Goal: Task Accomplishment & Management: Use online tool/utility

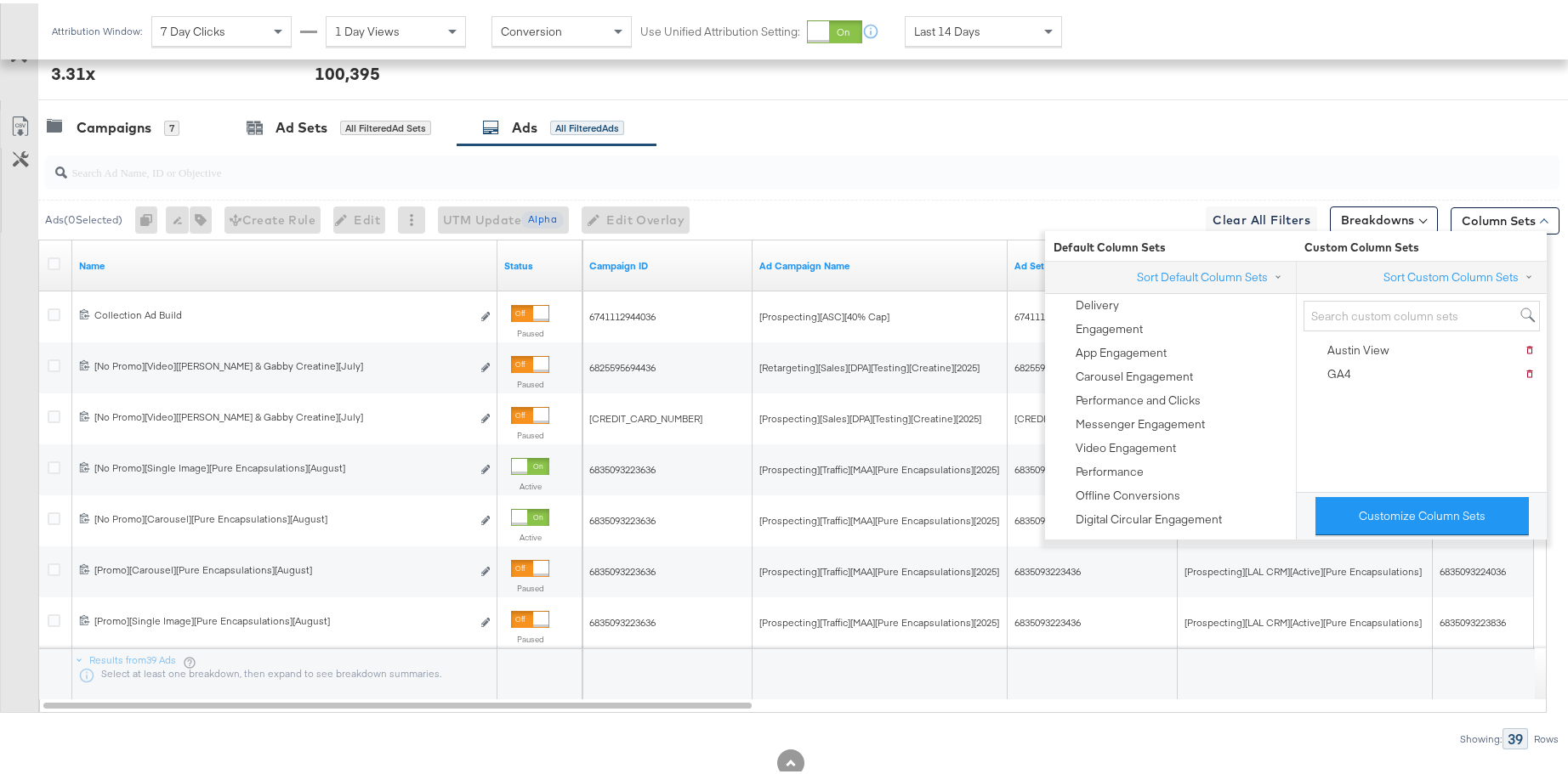
scroll to position [857, 0]
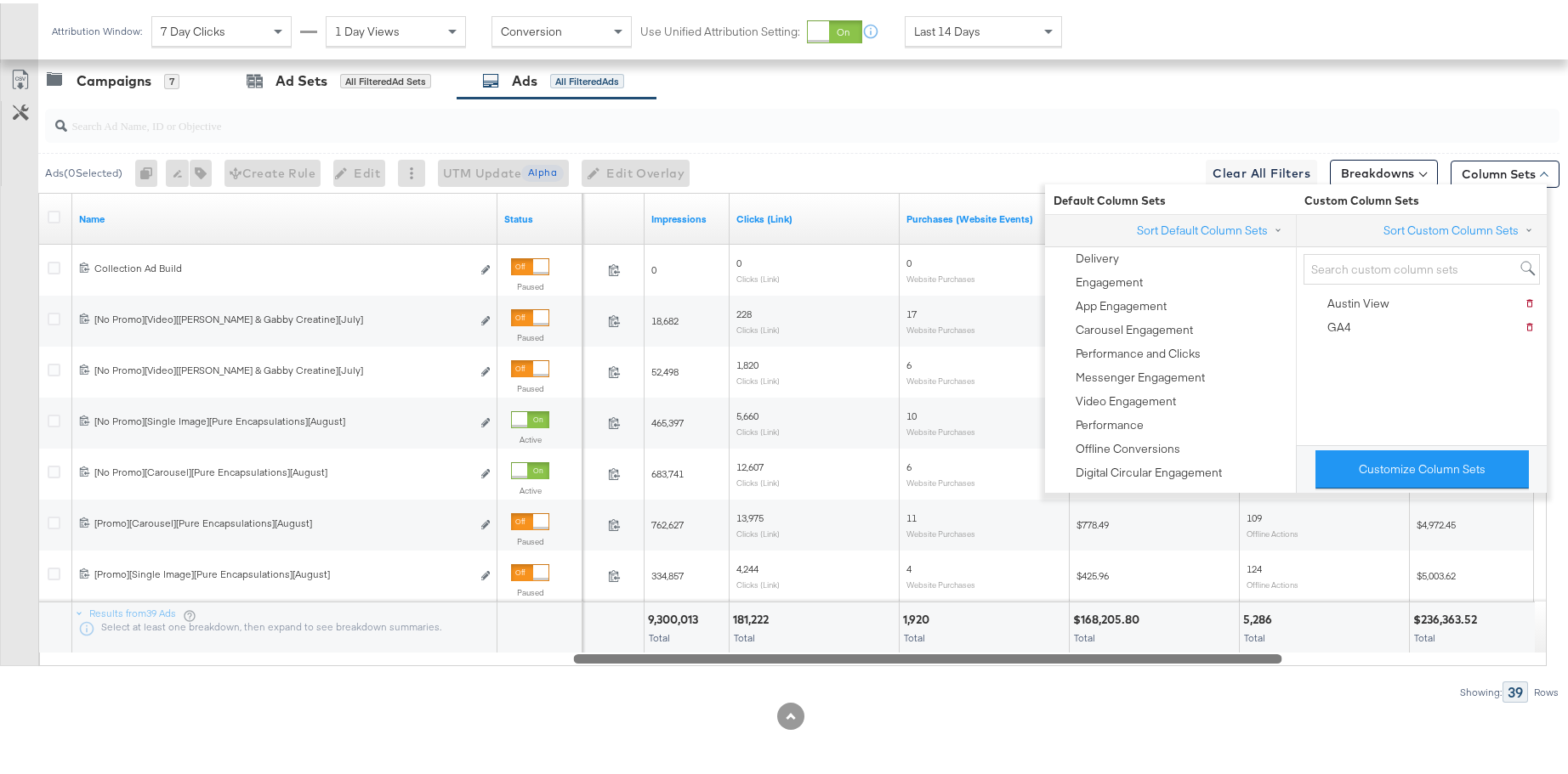
click at [927, 651] on div at bounding box center [793, 655] width 1509 height 14
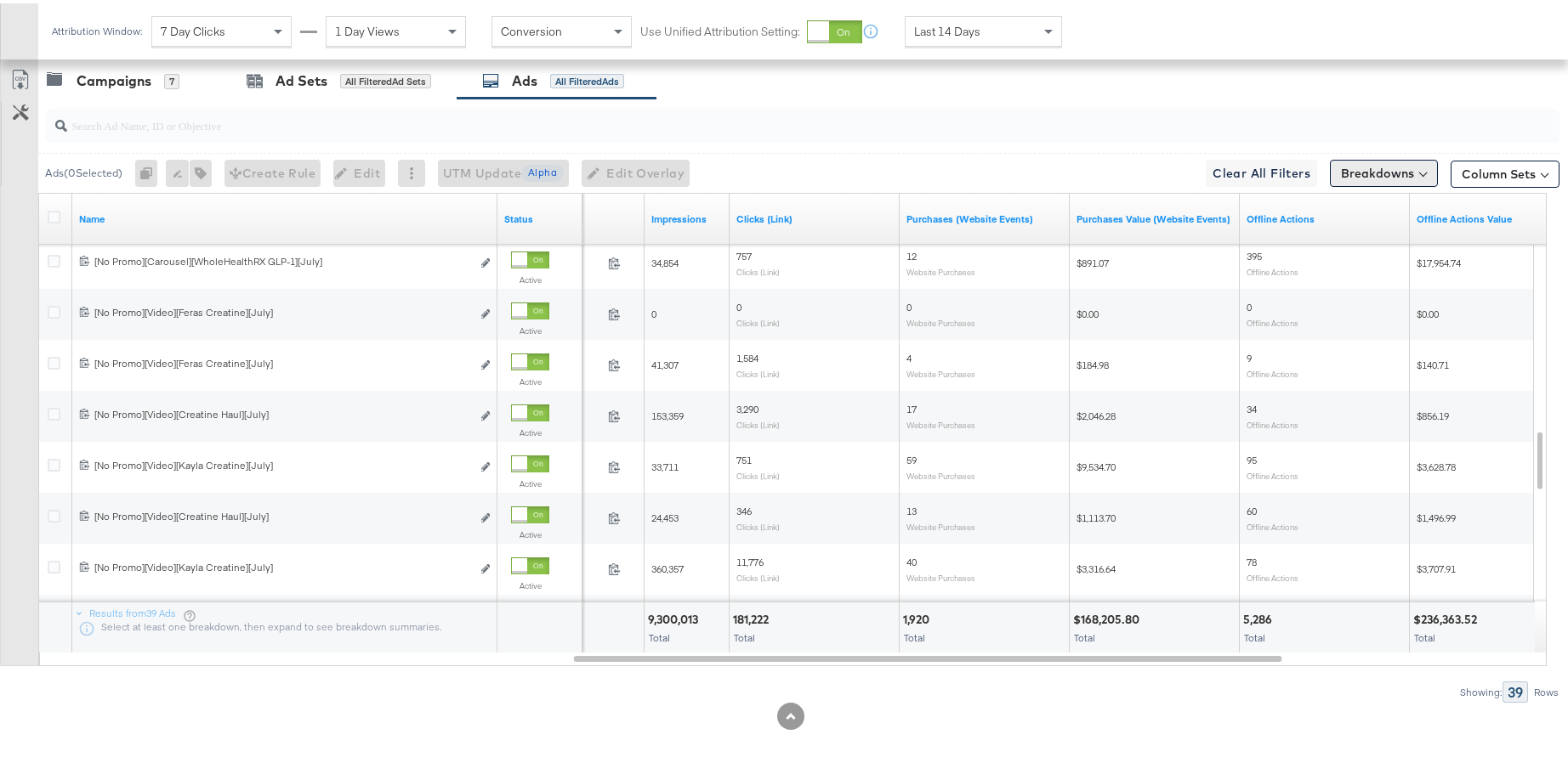
click at [1374, 156] on div "Breakdowns" at bounding box center [1384, 170] width 108 height 28
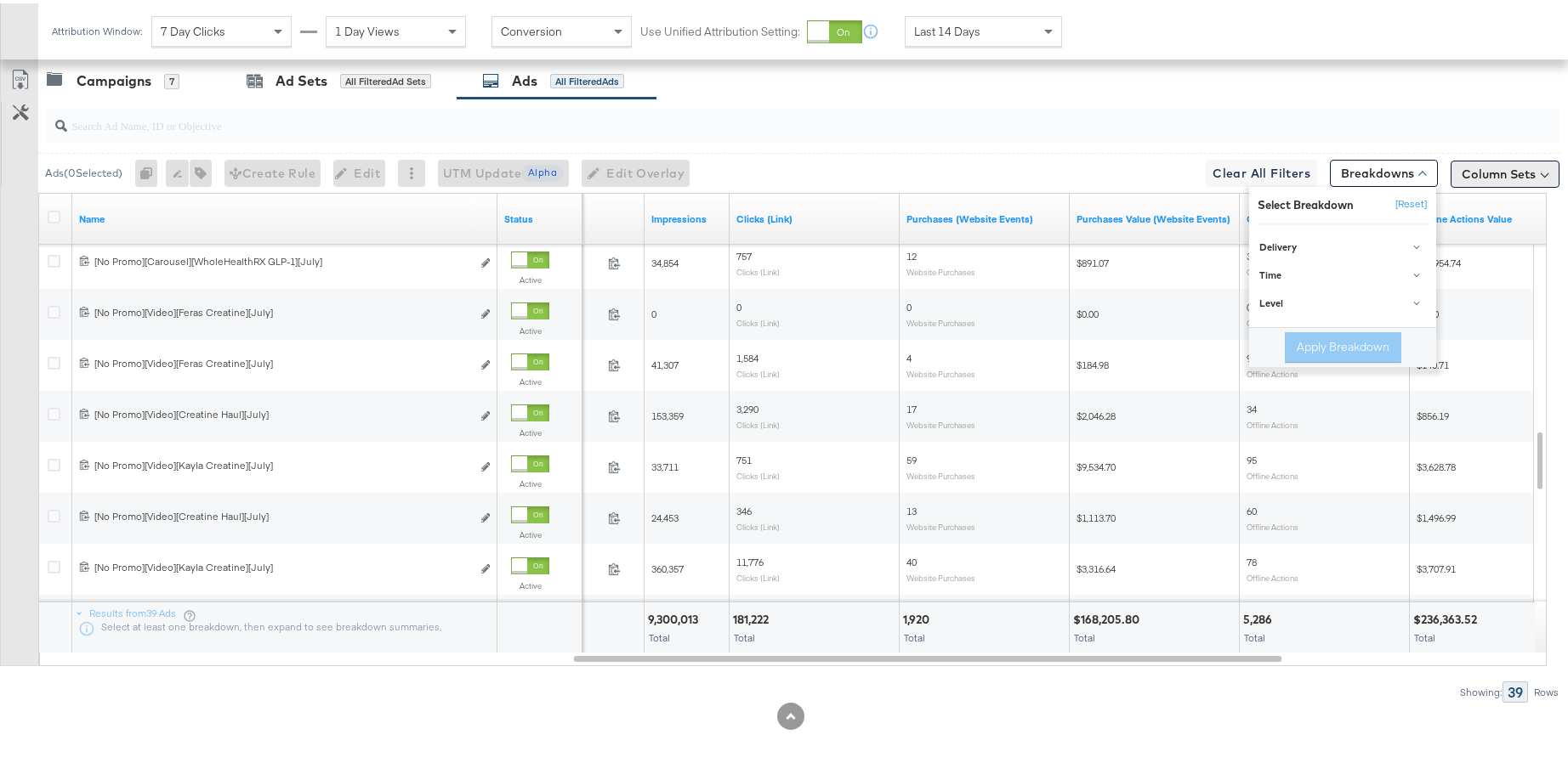
click at [1475, 175] on button "Column Sets" at bounding box center [1505, 170] width 109 height 28
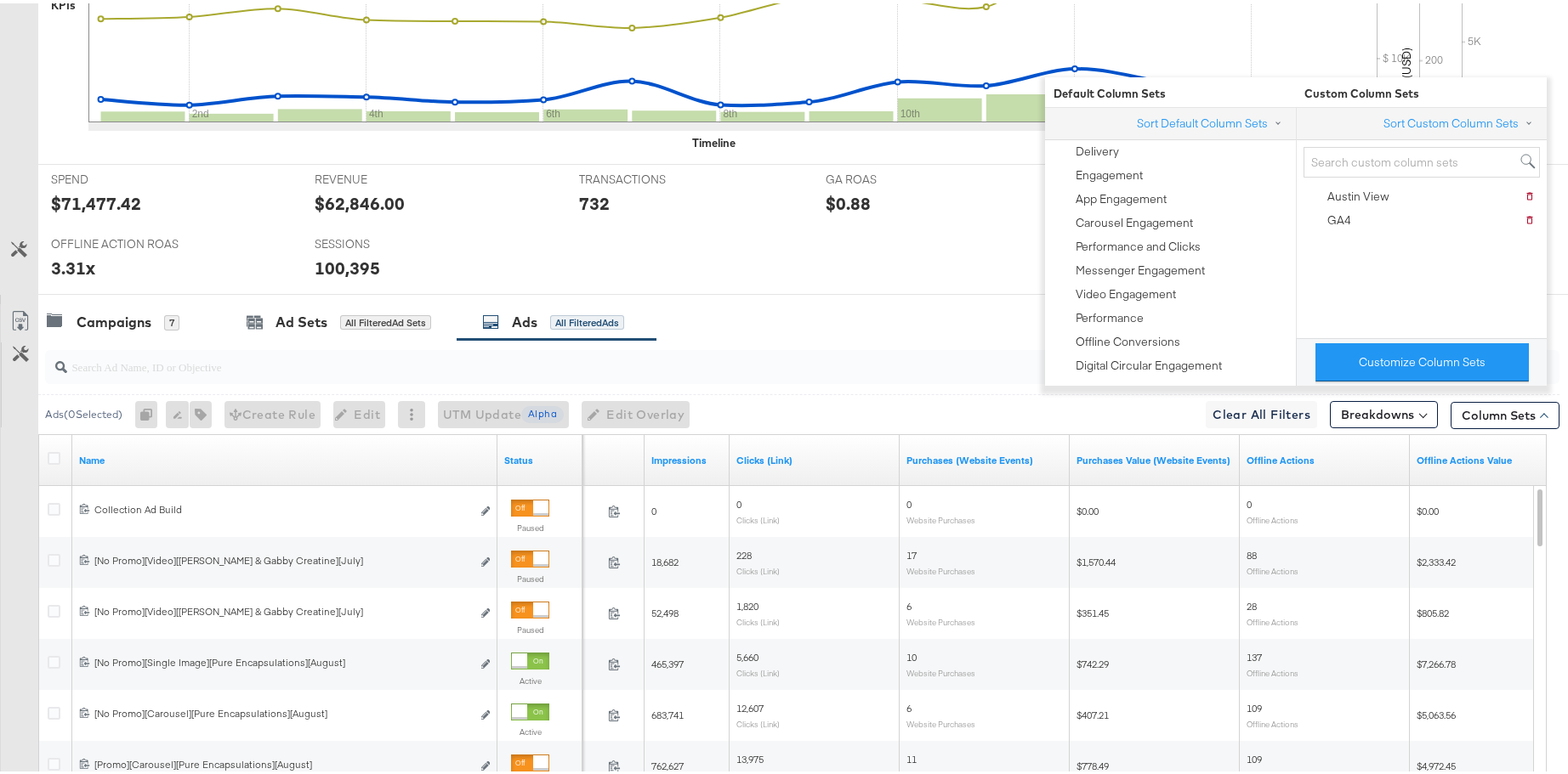
scroll to position [0, 0]
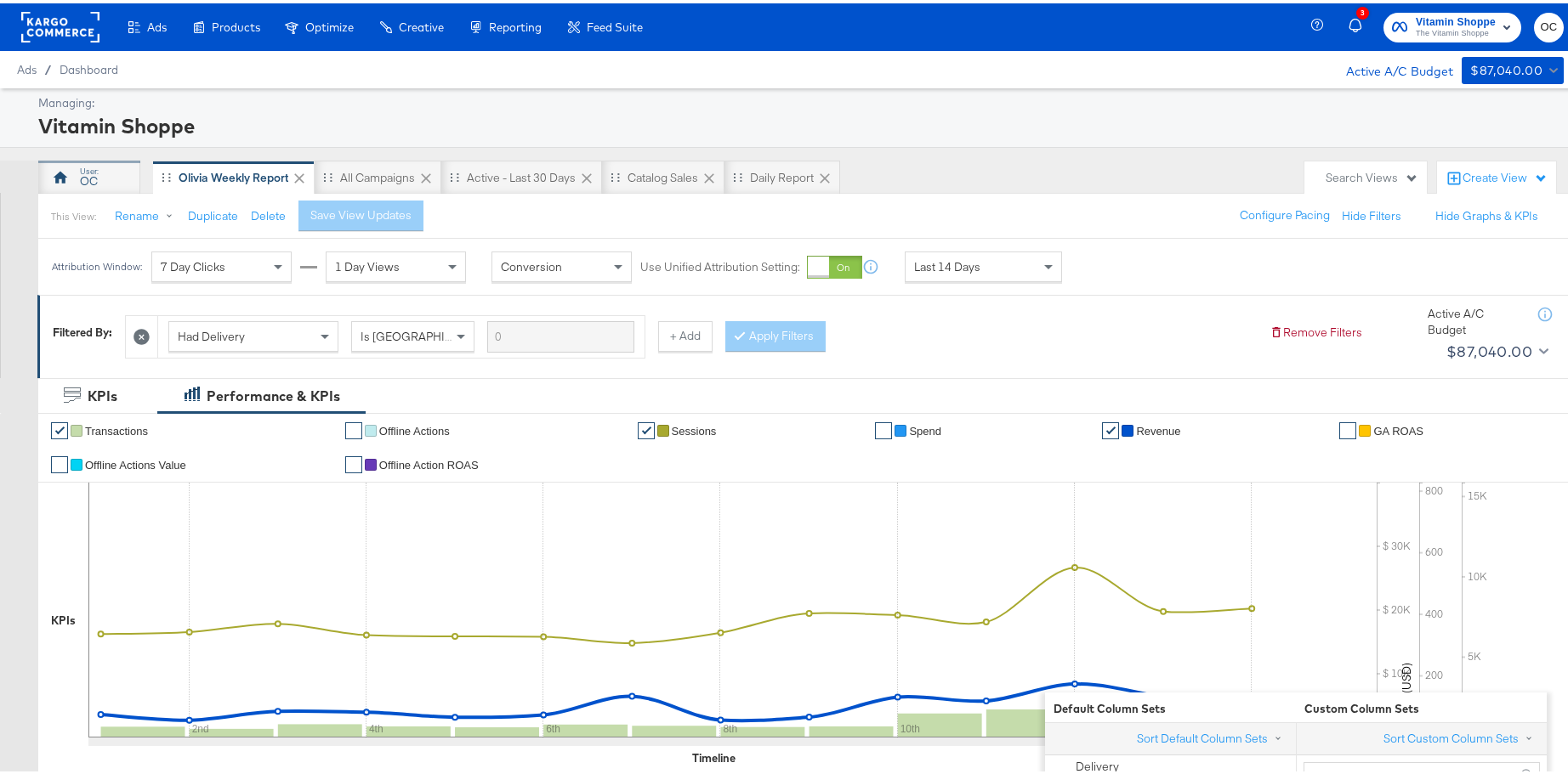
click at [84, 170] on div "OC" at bounding box center [89, 178] width 18 height 16
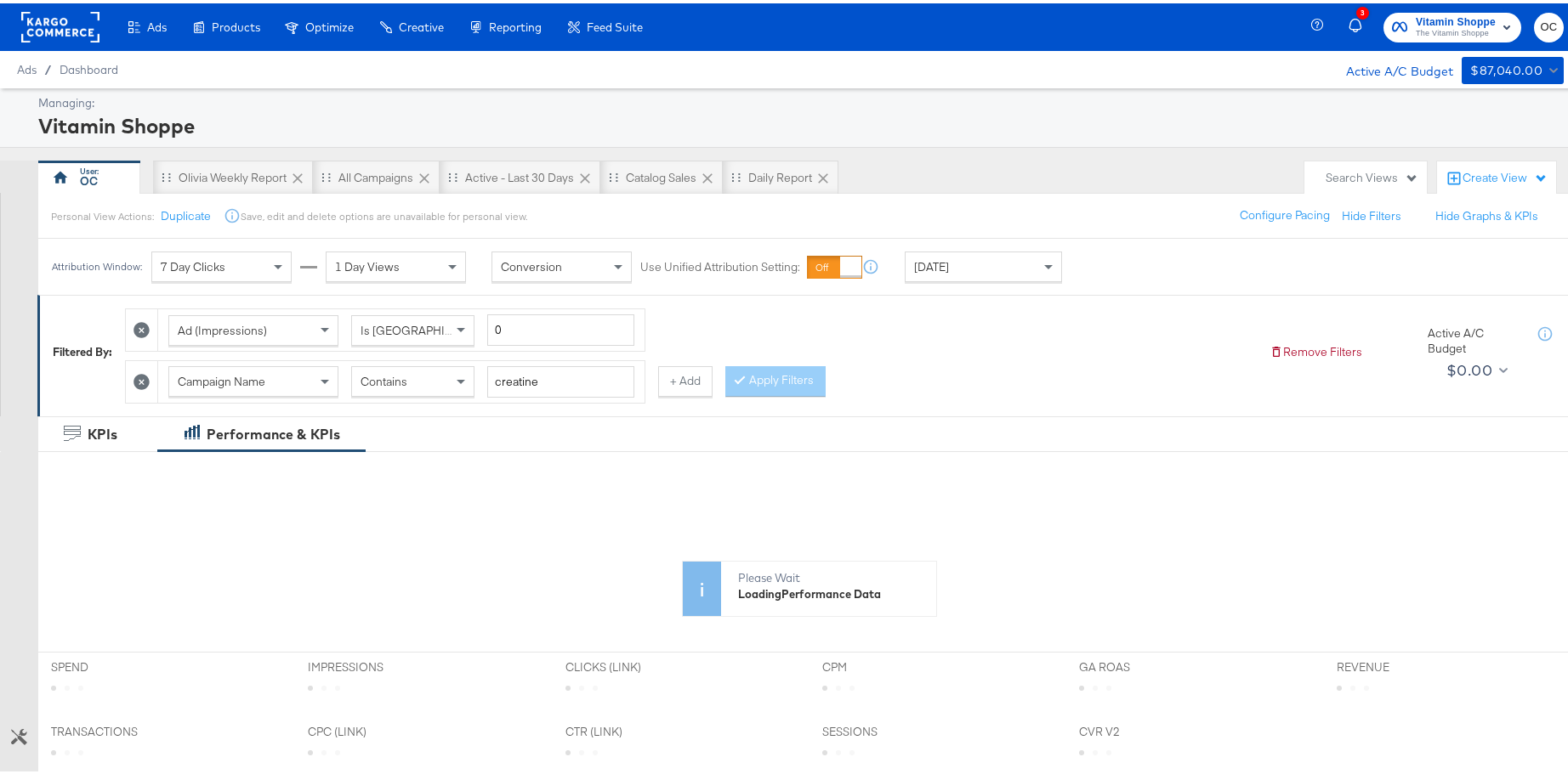
click at [1010, 254] on div "Yesterday" at bounding box center [983, 264] width 155 height 29
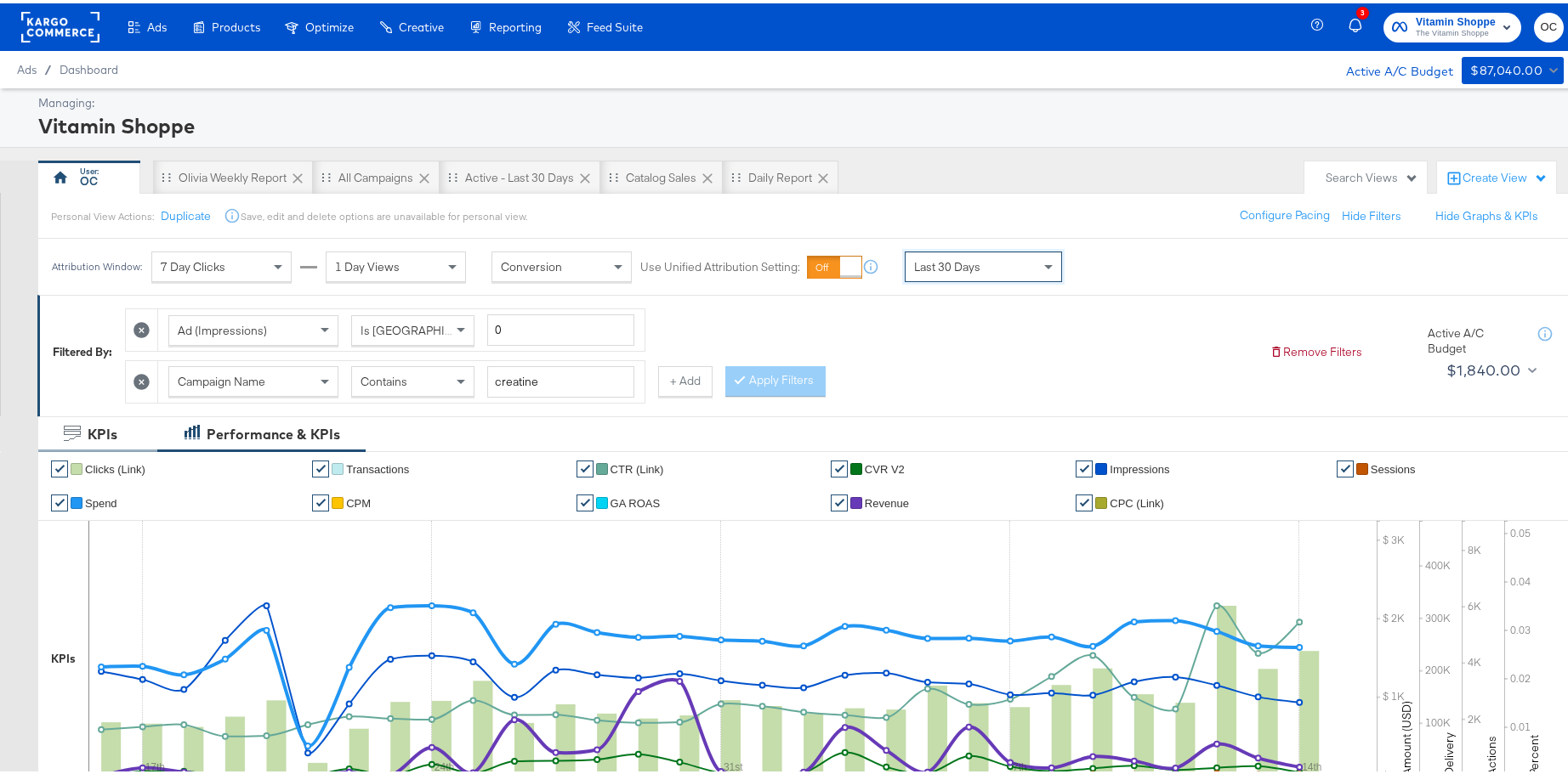
drag, startPoint x: 139, startPoint y: 377, endPoint x: 150, endPoint y: 377, distance: 11.0
click at [139, 377] on icon at bounding box center [141, 379] width 16 height 16
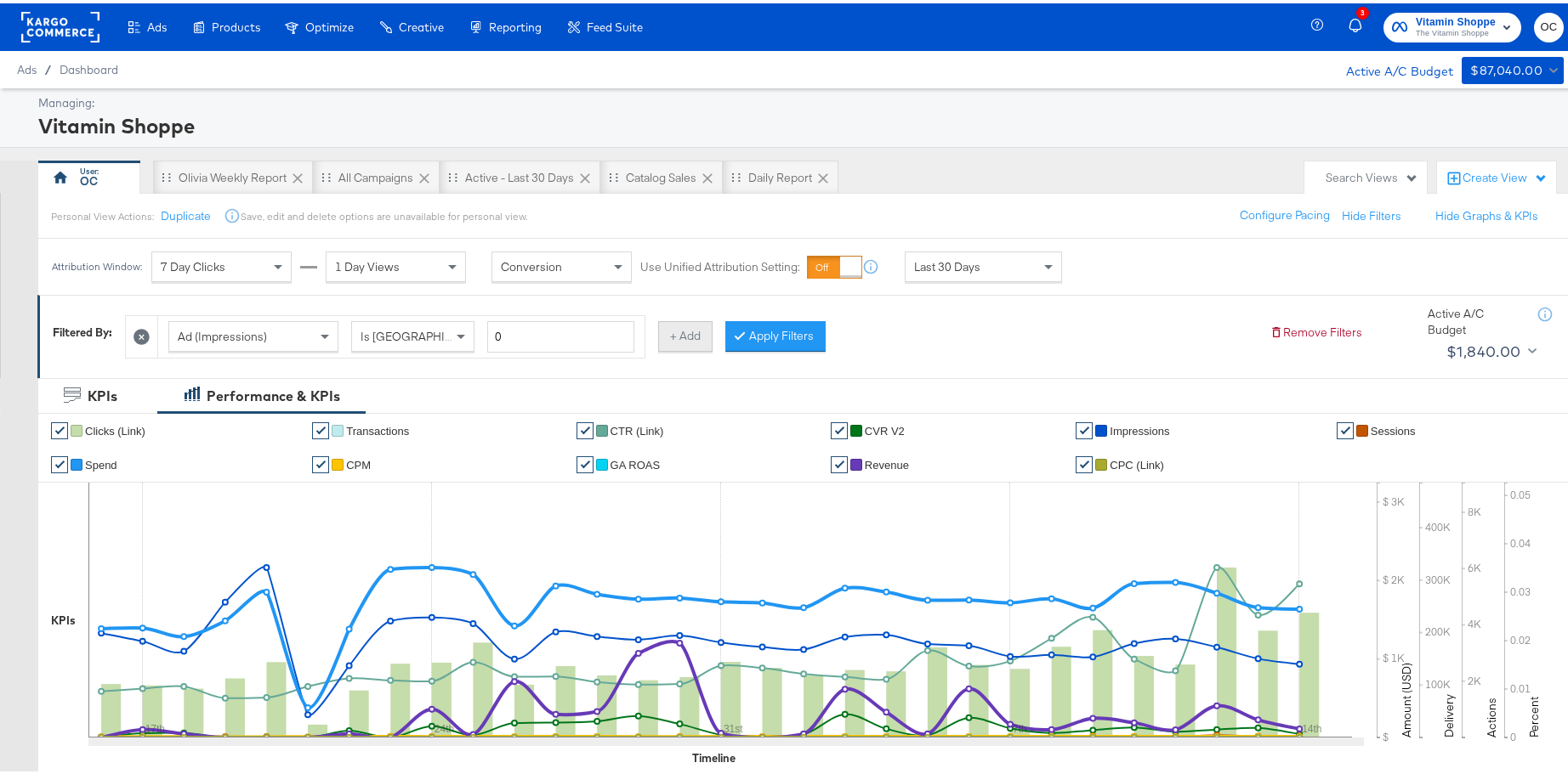
click at [676, 337] on button "+ Add" at bounding box center [685, 333] width 54 height 30
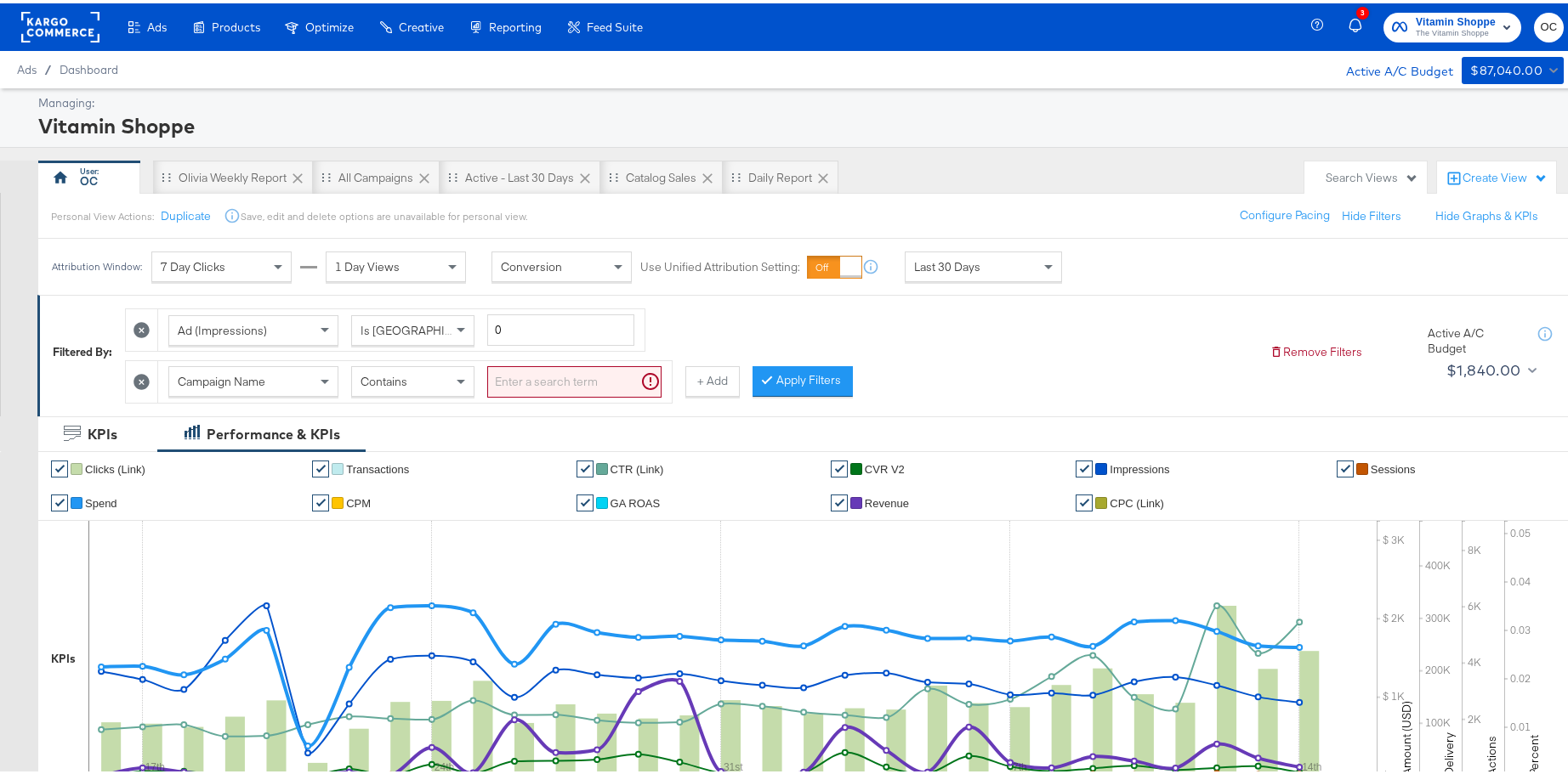
click at [524, 392] on input "search" at bounding box center [574, 378] width 174 height 31
type input "asc"
click at [759, 372] on button "Apply Filters" at bounding box center [775, 378] width 100 height 30
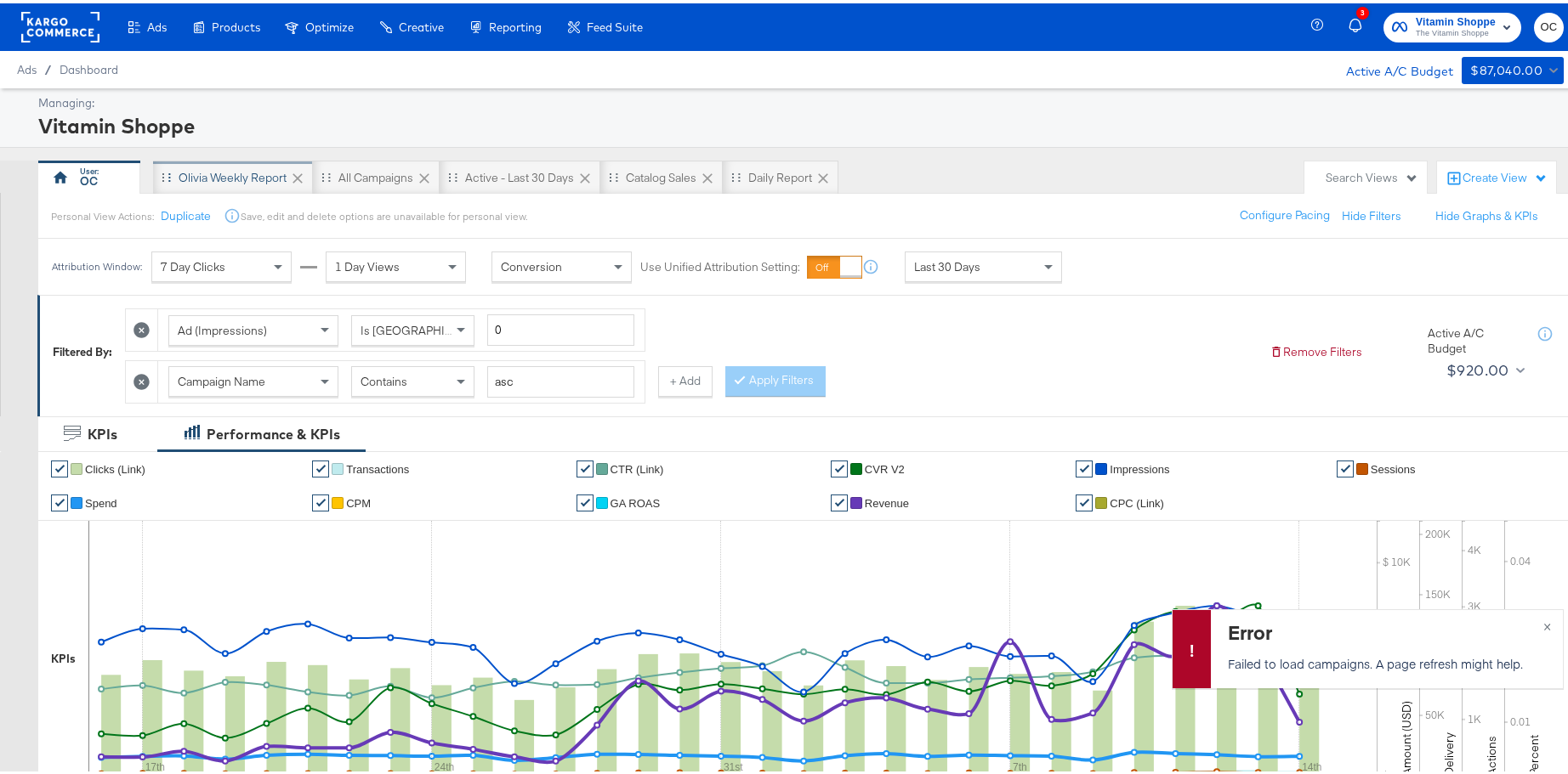
click at [253, 180] on div "Olivia Weekly Report" at bounding box center [233, 175] width 108 height 16
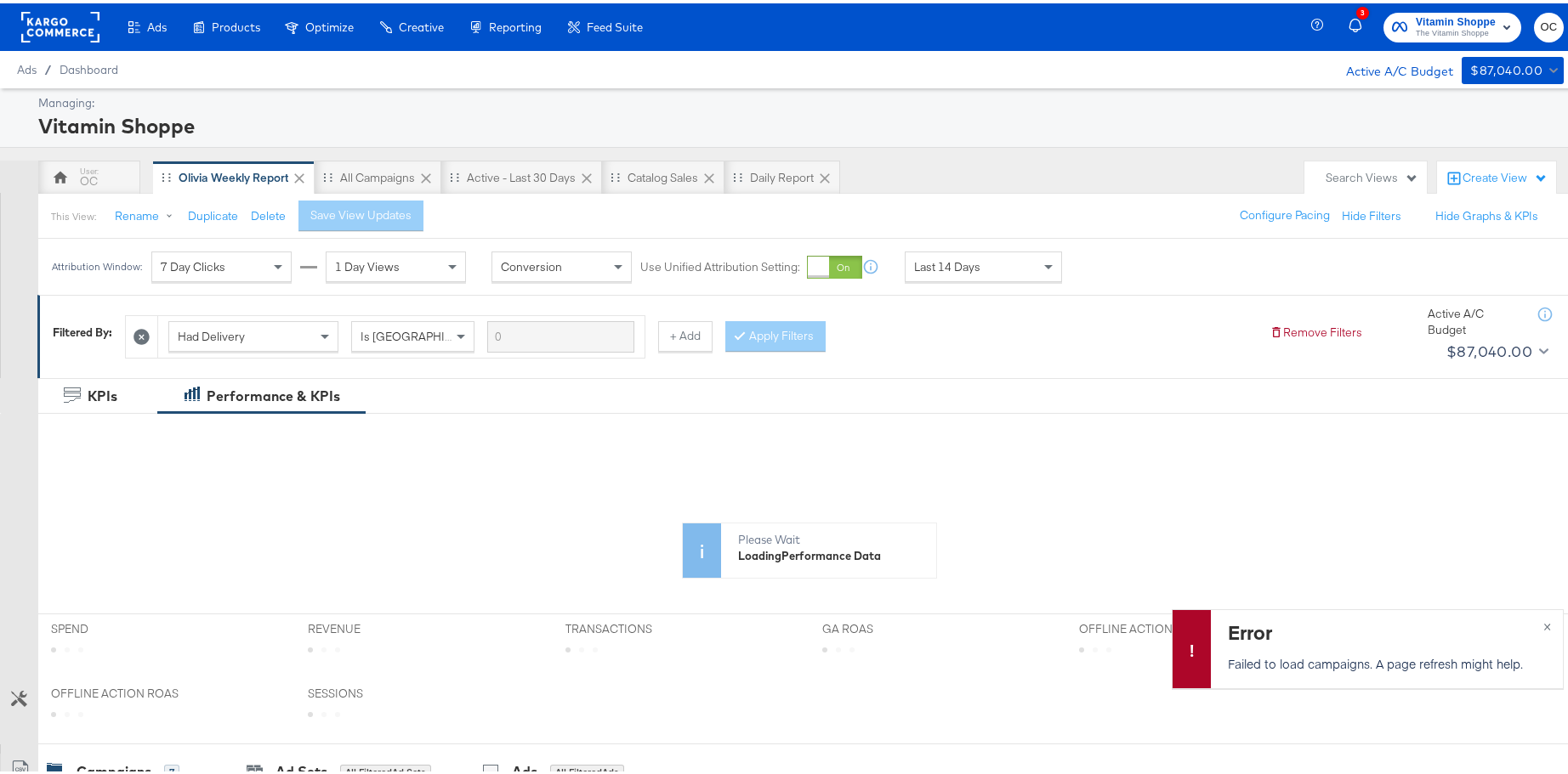
click at [947, 269] on span "Last 14 Days" at bounding box center [946, 263] width 67 height 15
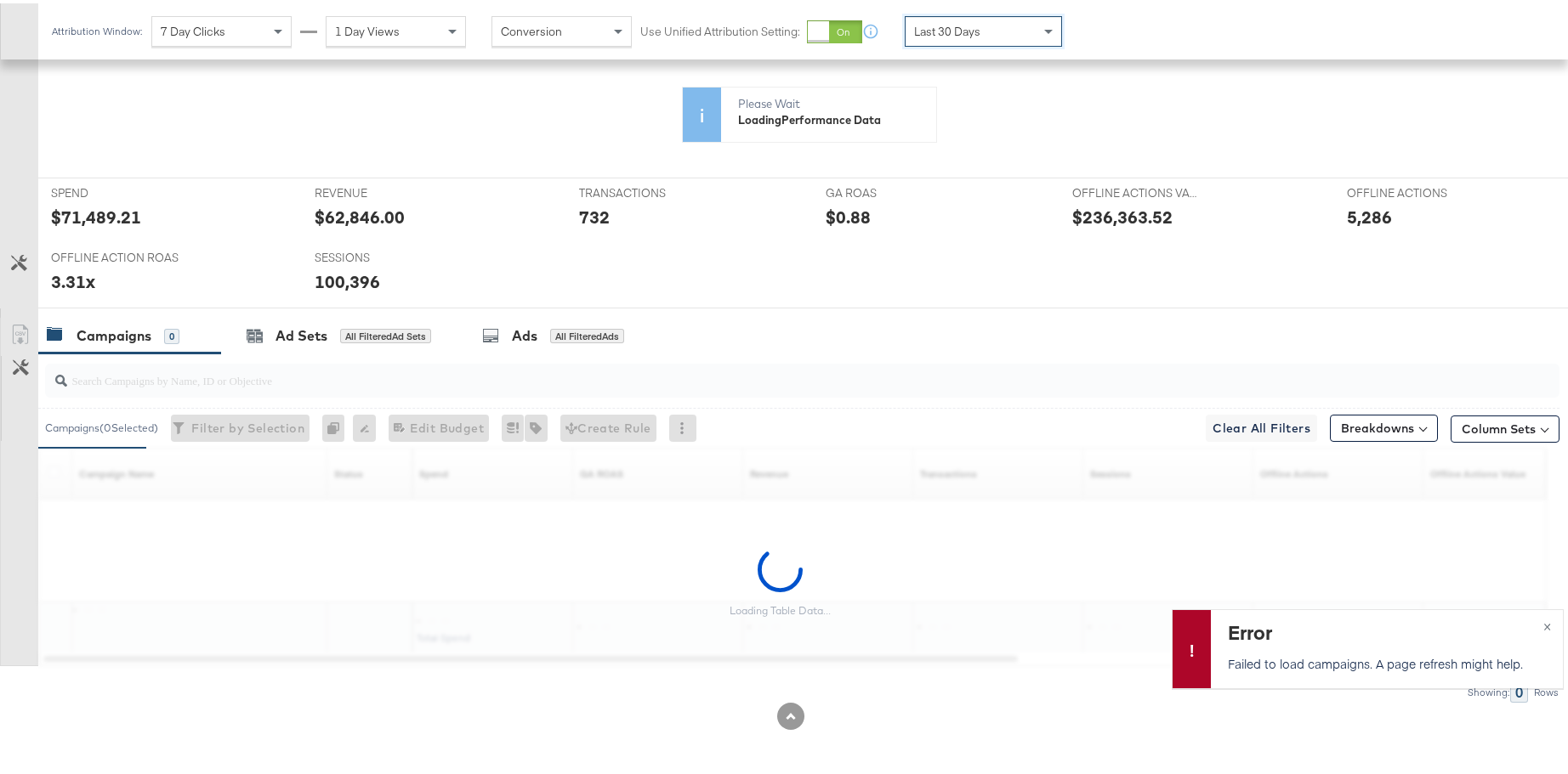
scroll to position [602, 0]
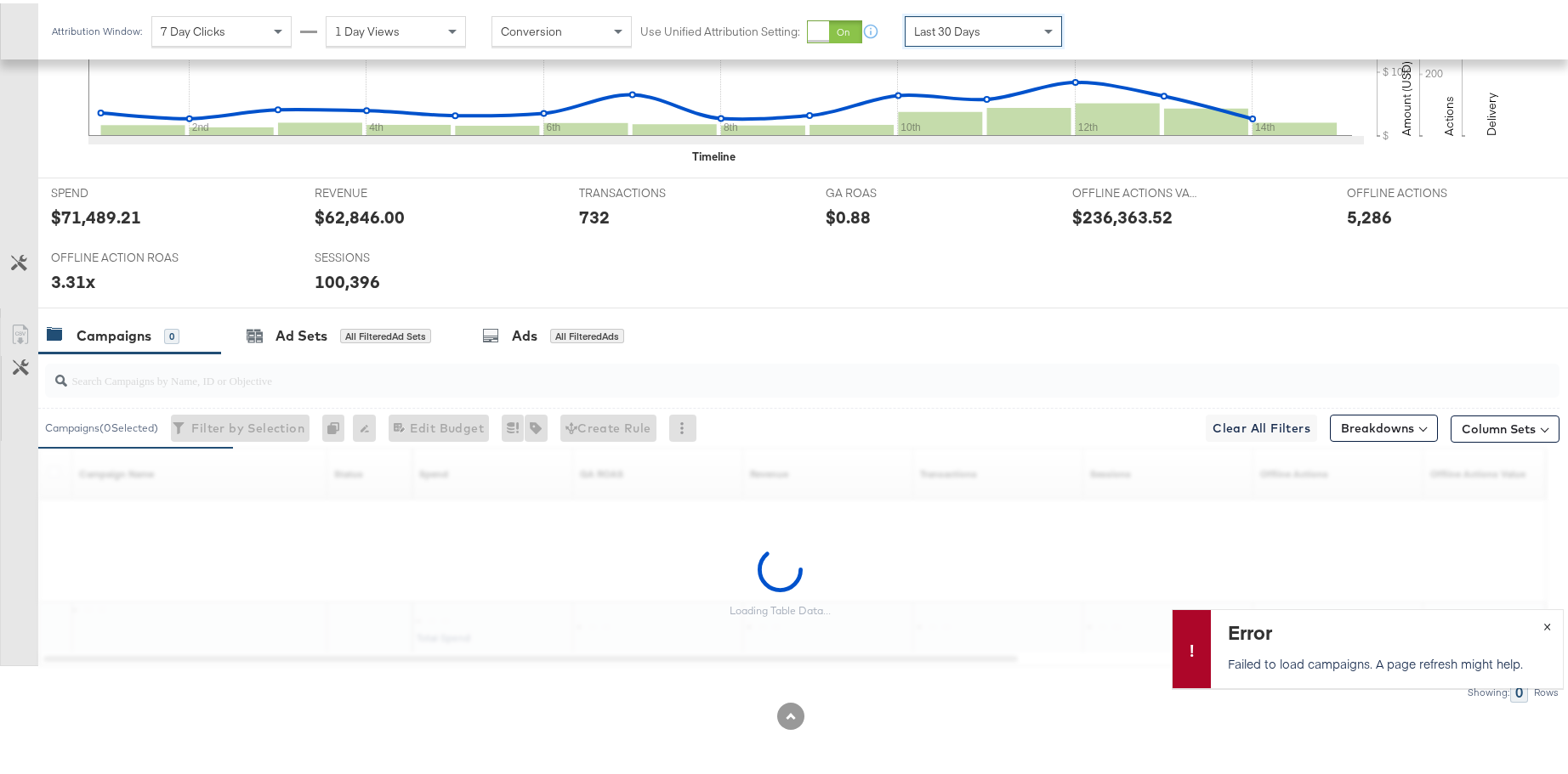
click at [1543, 618] on span "×" at bounding box center [1547, 621] width 8 height 20
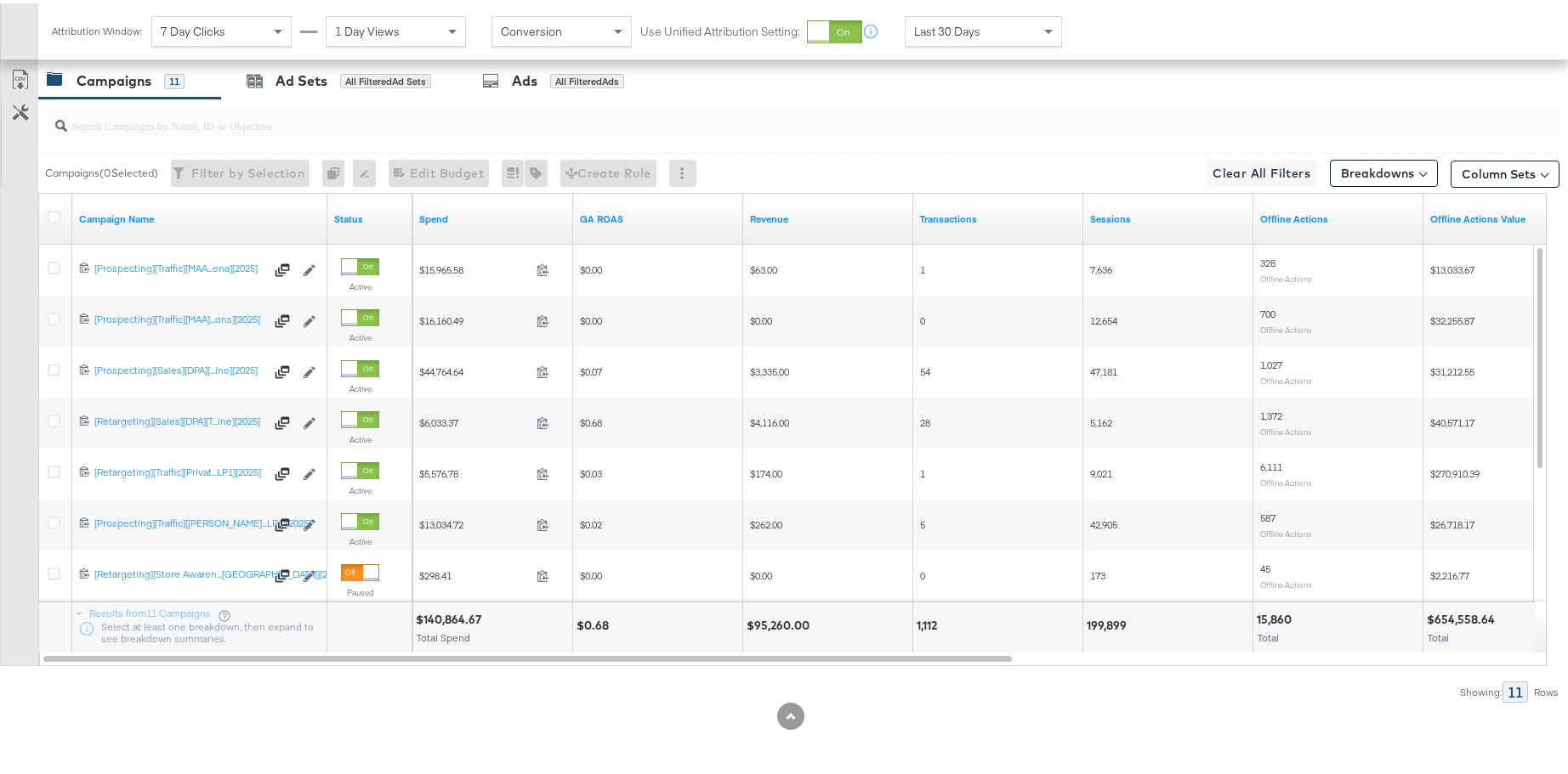
scroll to position [0, 0]
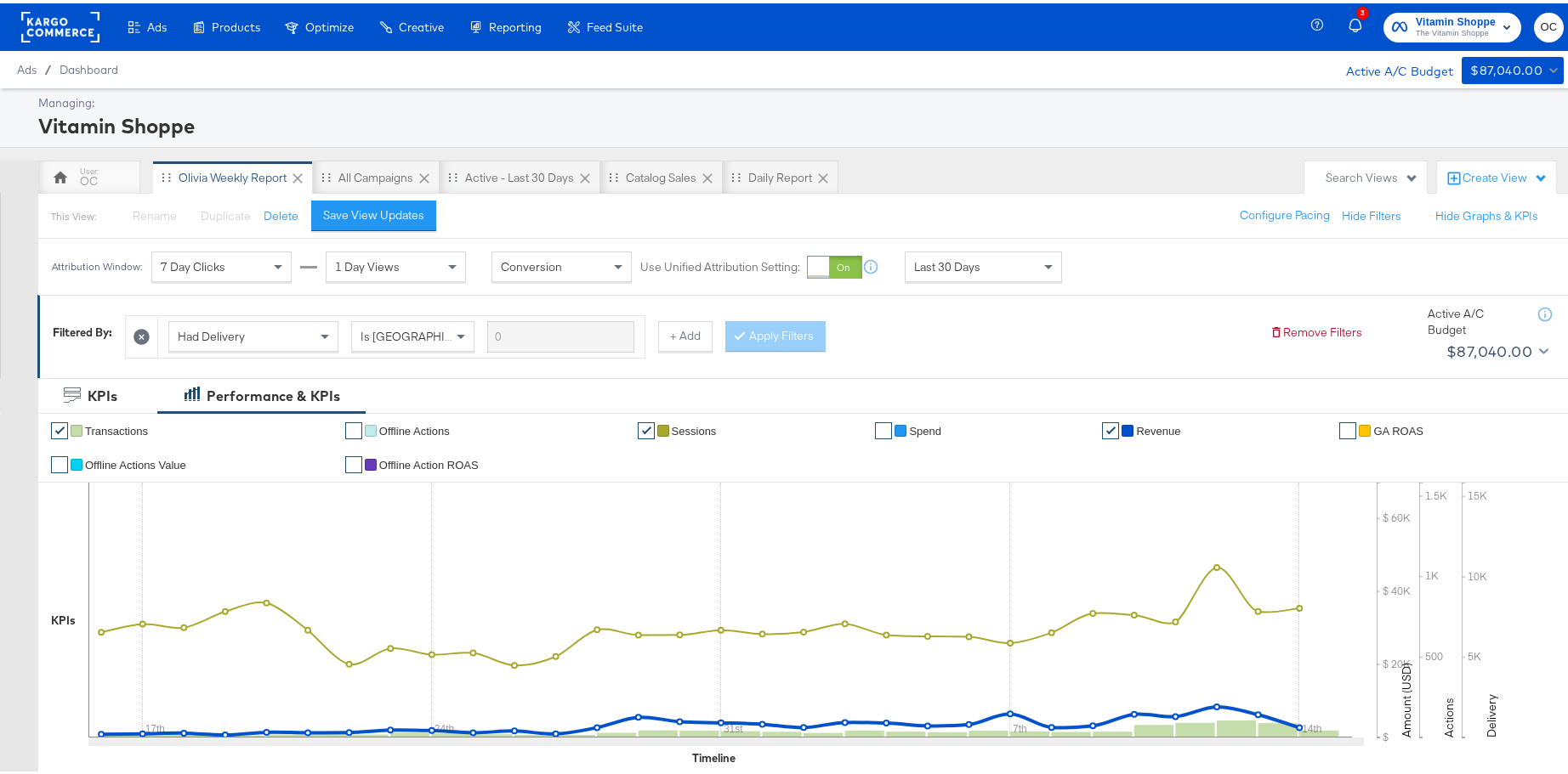
click at [92, 30] on rect at bounding box center [60, 24] width 78 height 30
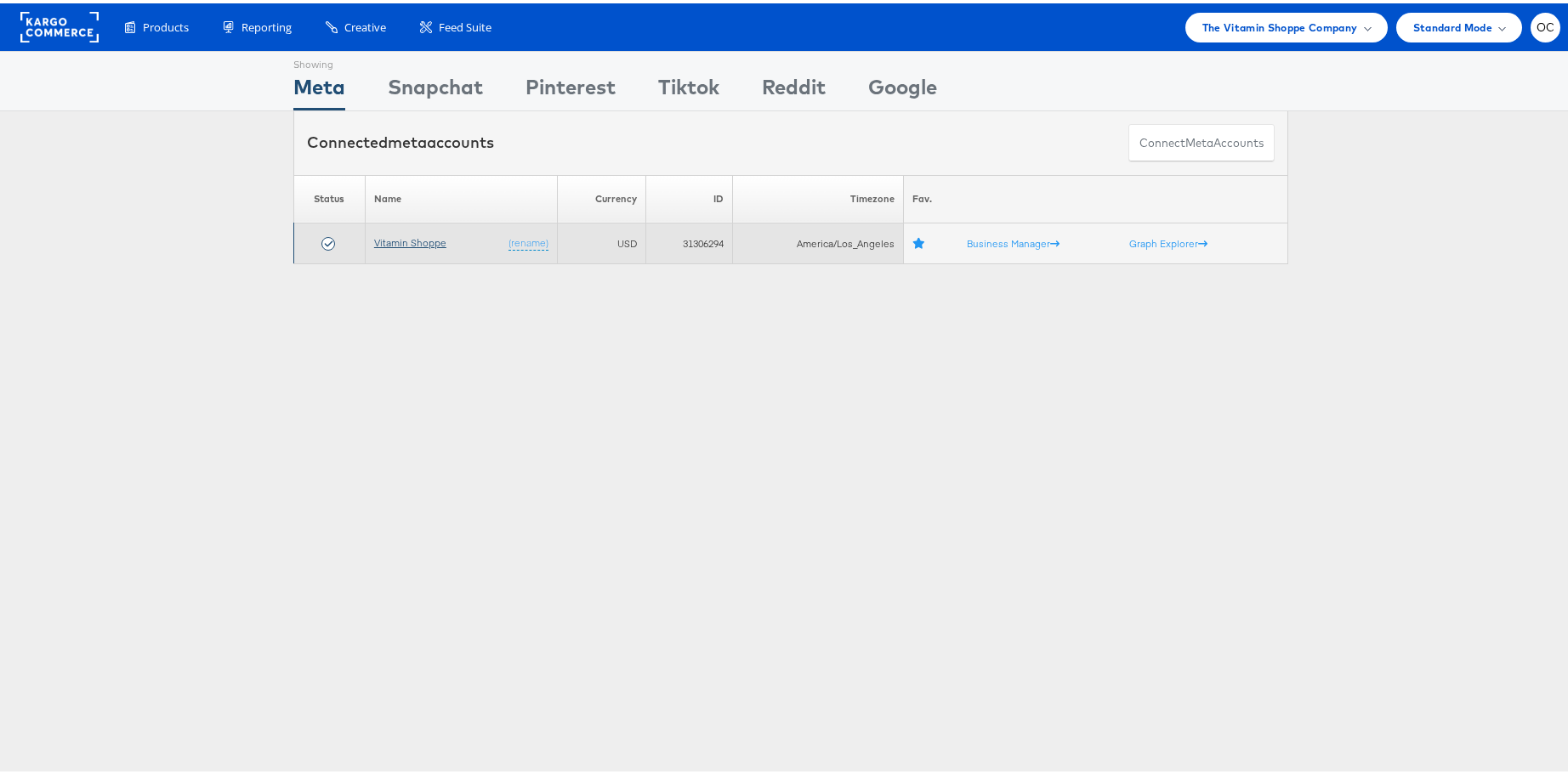
click at [400, 237] on link "Vitamin Shoppe" at bounding box center [409, 239] width 72 height 12
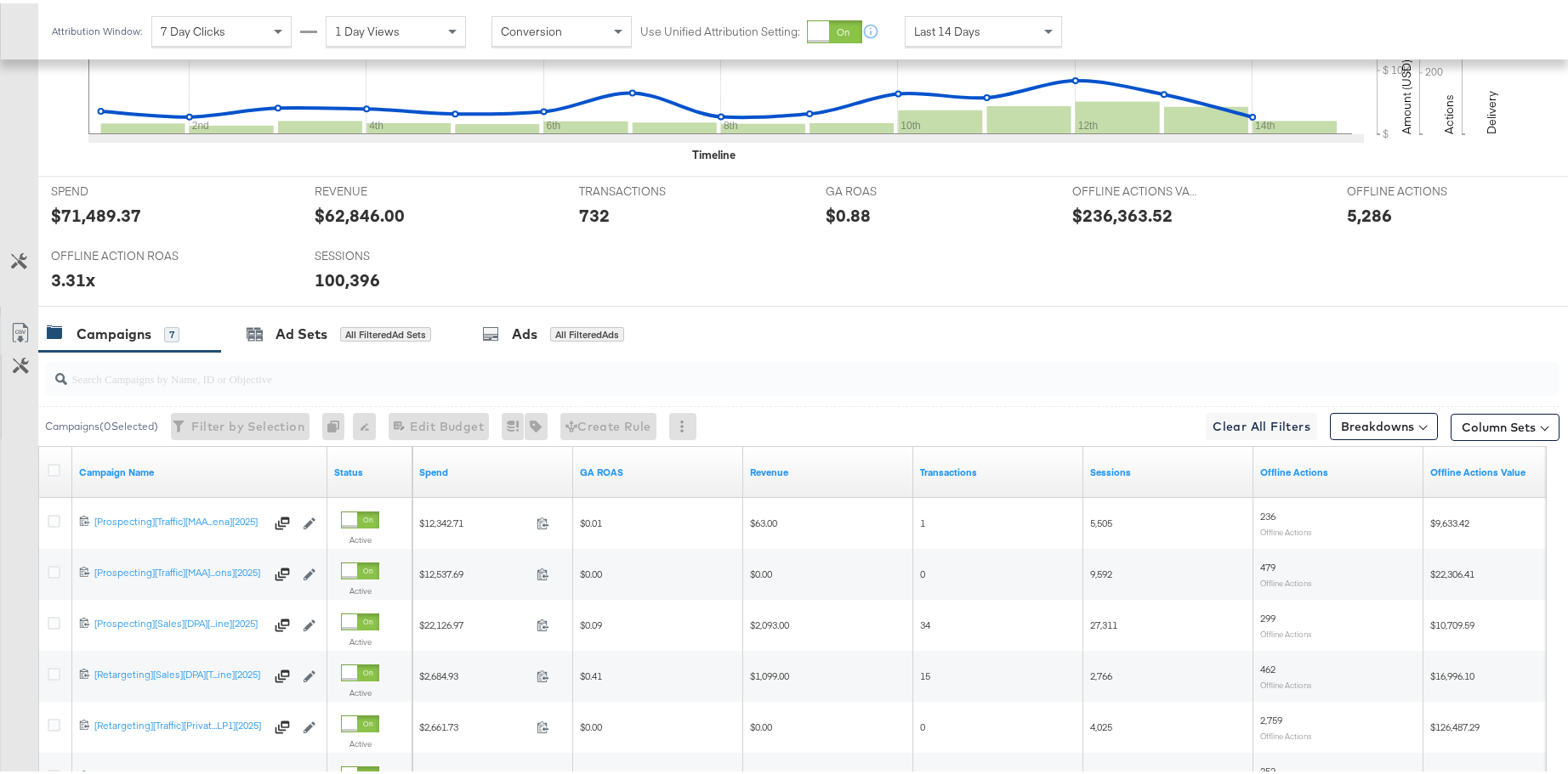
scroll to position [857, 0]
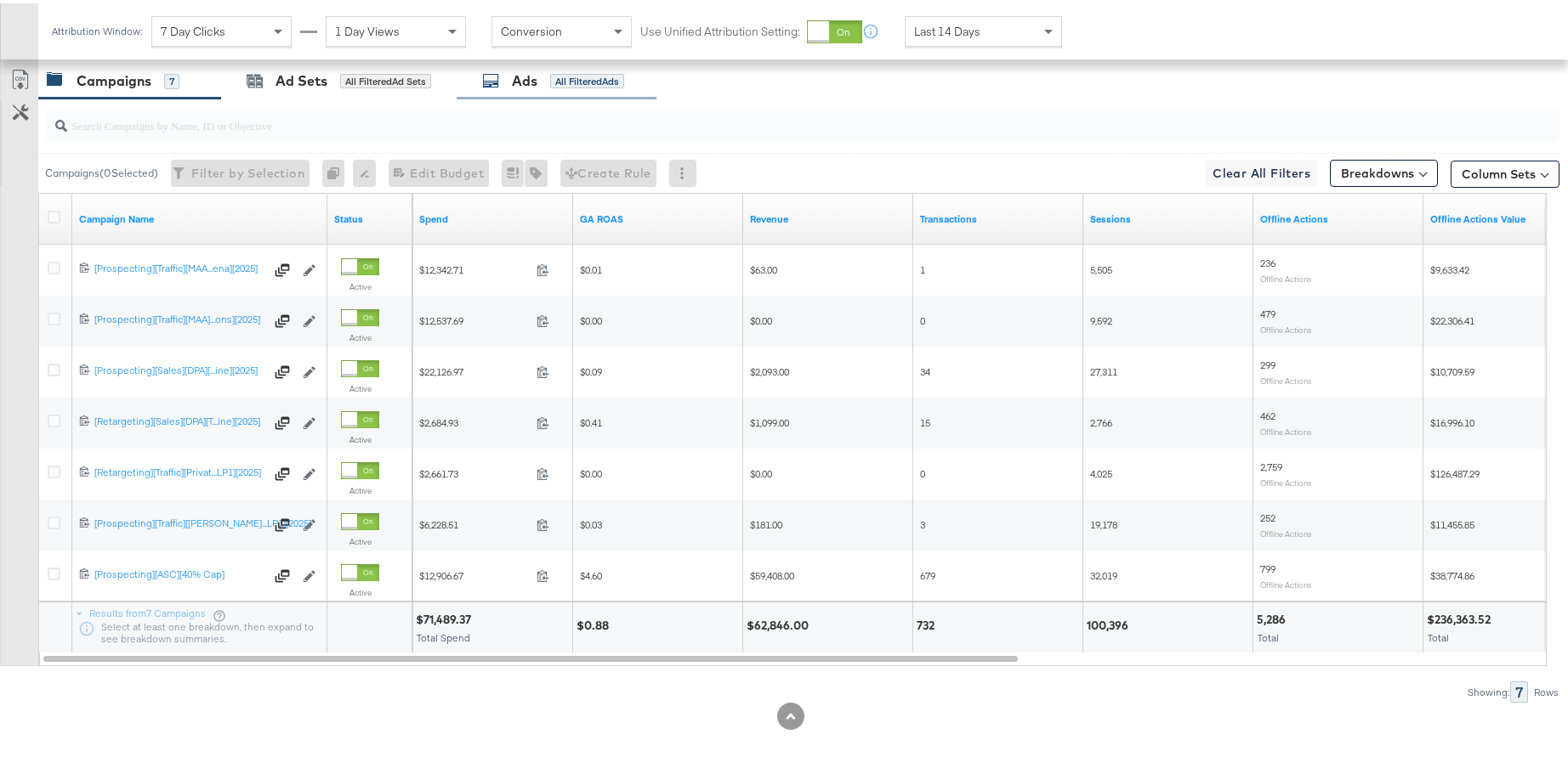
click at [511, 87] on div "Ads All Filtered Ads" at bounding box center [553, 78] width 142 height 20
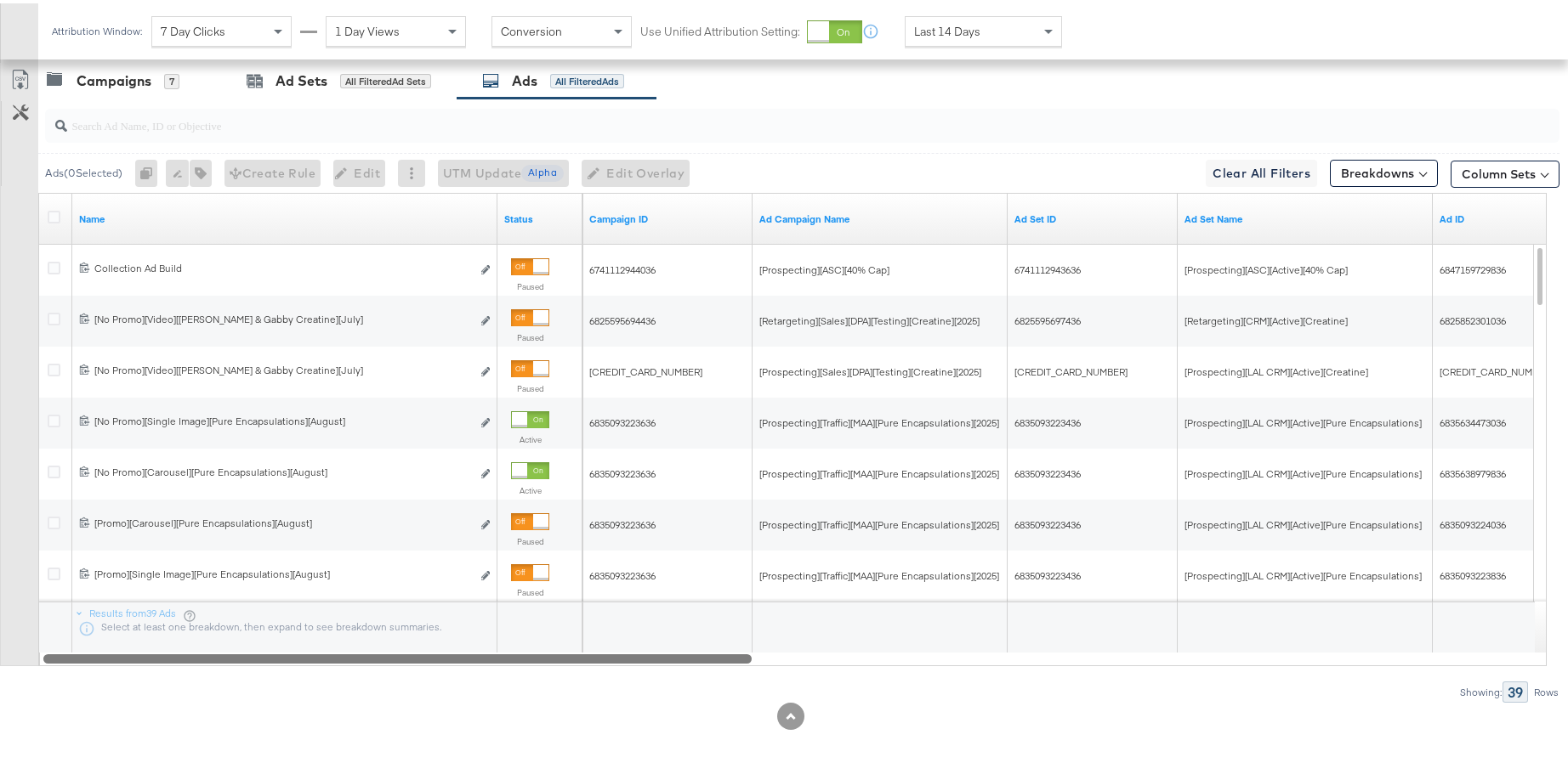
drag, startPoint x: 733, startPoint y: 659, endPoint x: 667, endPoint y: 659, distance: 66.0
click at [667, 659] on div at bounding box center [398, 655] width 709 height 14
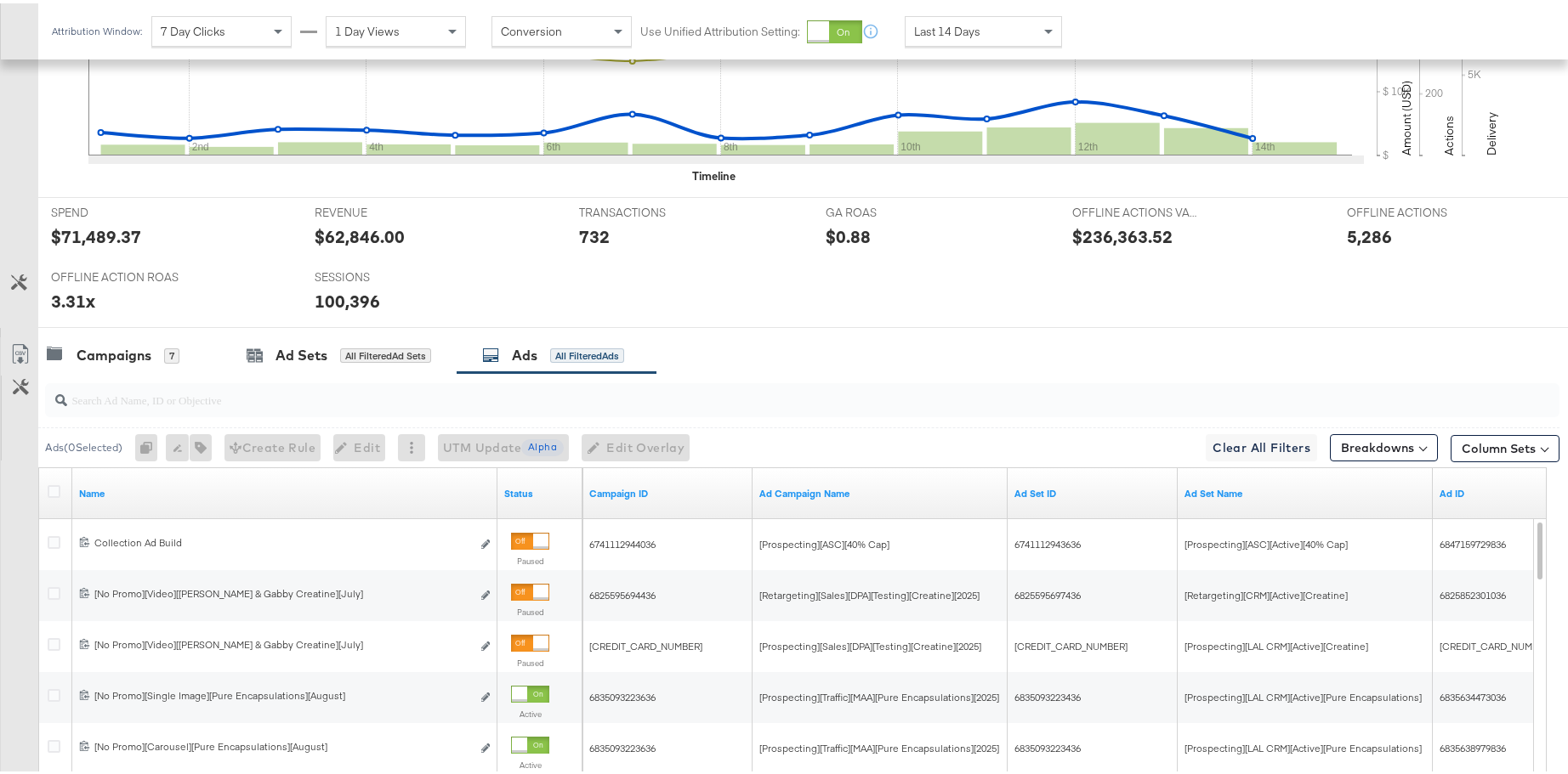
scroll to position [646, 0]
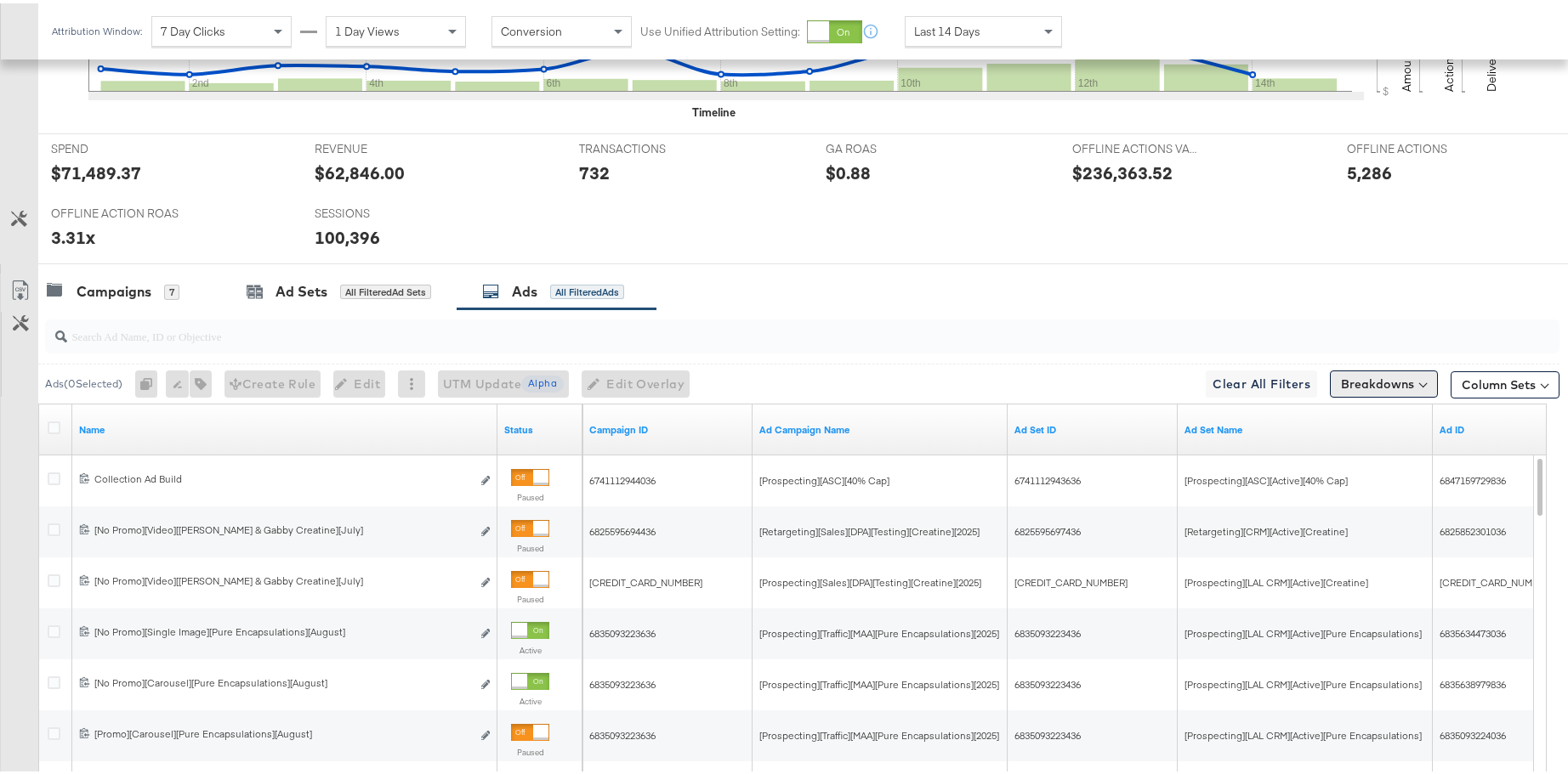
click at [1406, 387] on button "Breakdowns" at bounding box center [1384, 381] width 108 height 28
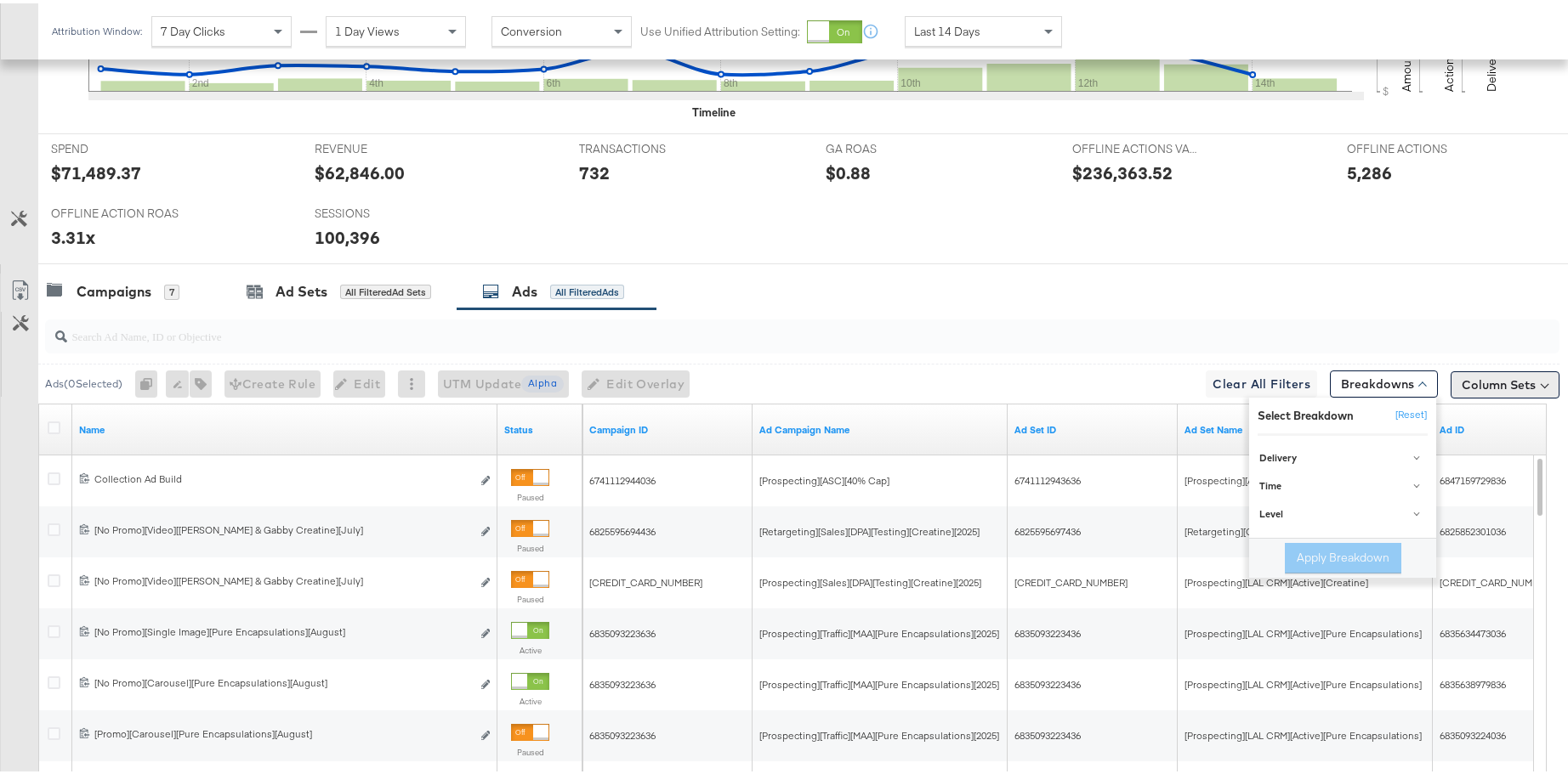
click at [1486, 376] on button "Column Sets" at bounding box center [1505, 382] width 109 height 28
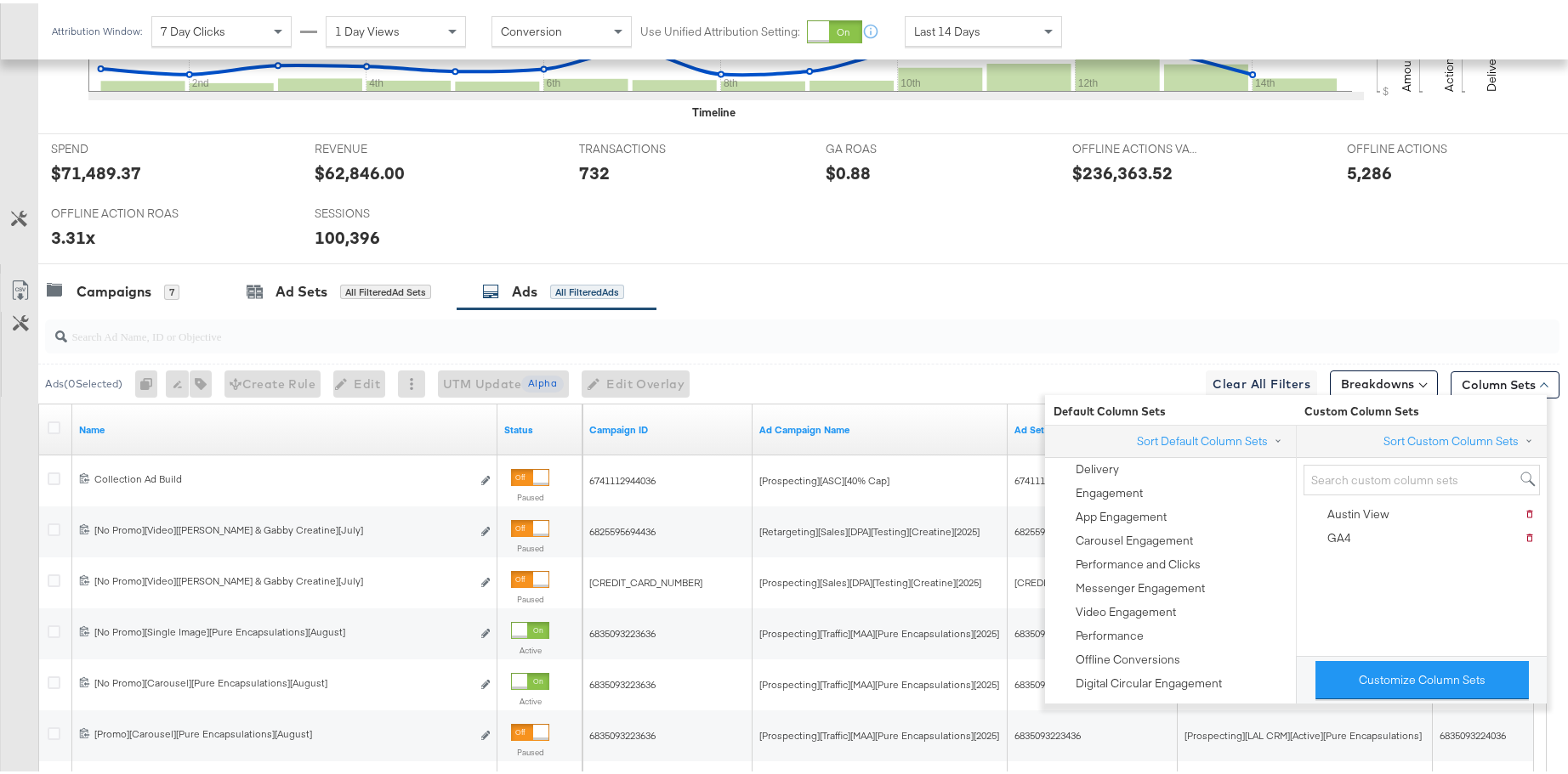
click at [1471, 317] on div at bounding box center [803, 333] width 1515 height 34
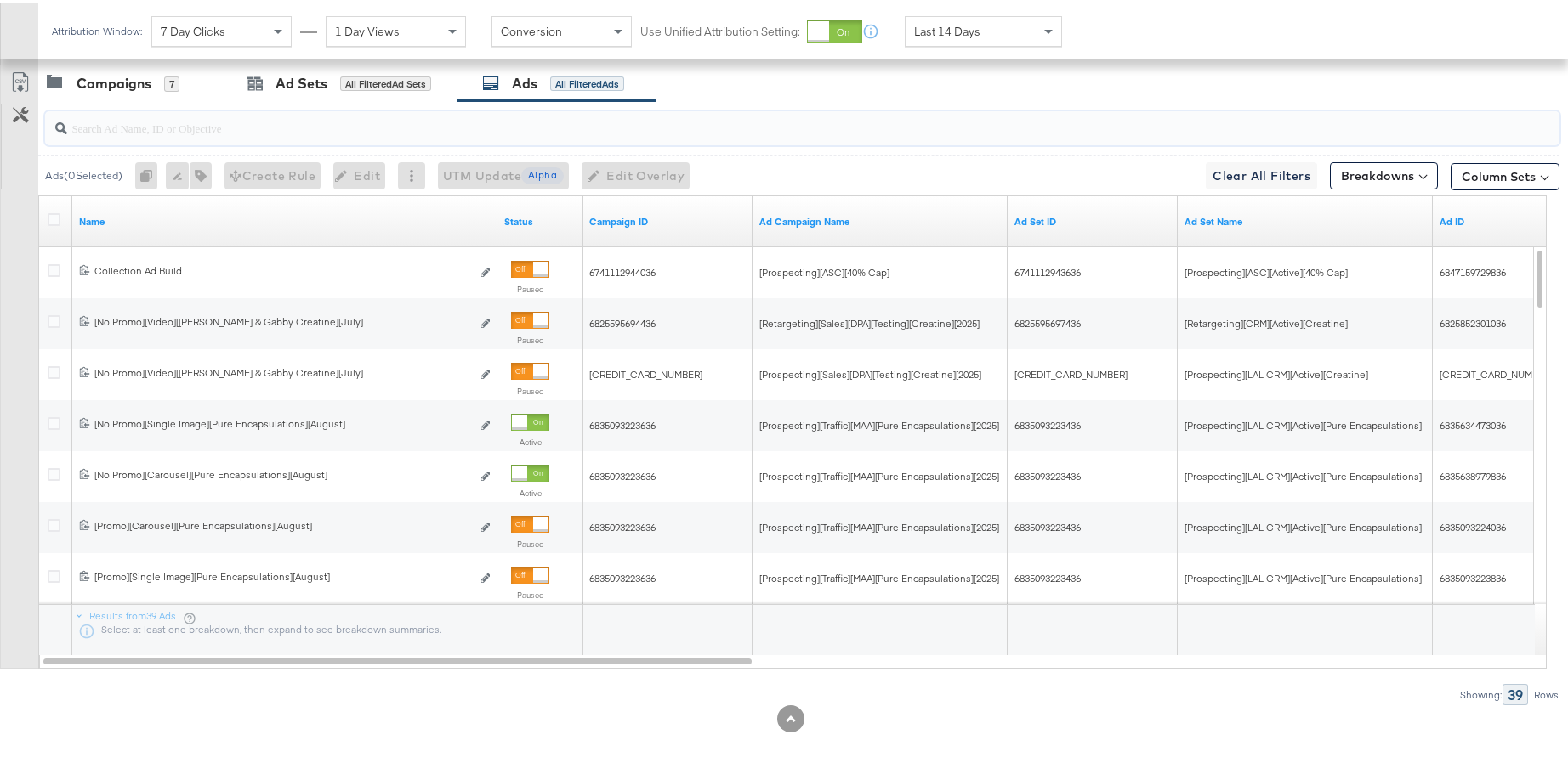
scroll to position [857, 0]
click at [1388, 167] on button "Breakdowns" at bounding box center [1384, 170] width 108 height 28
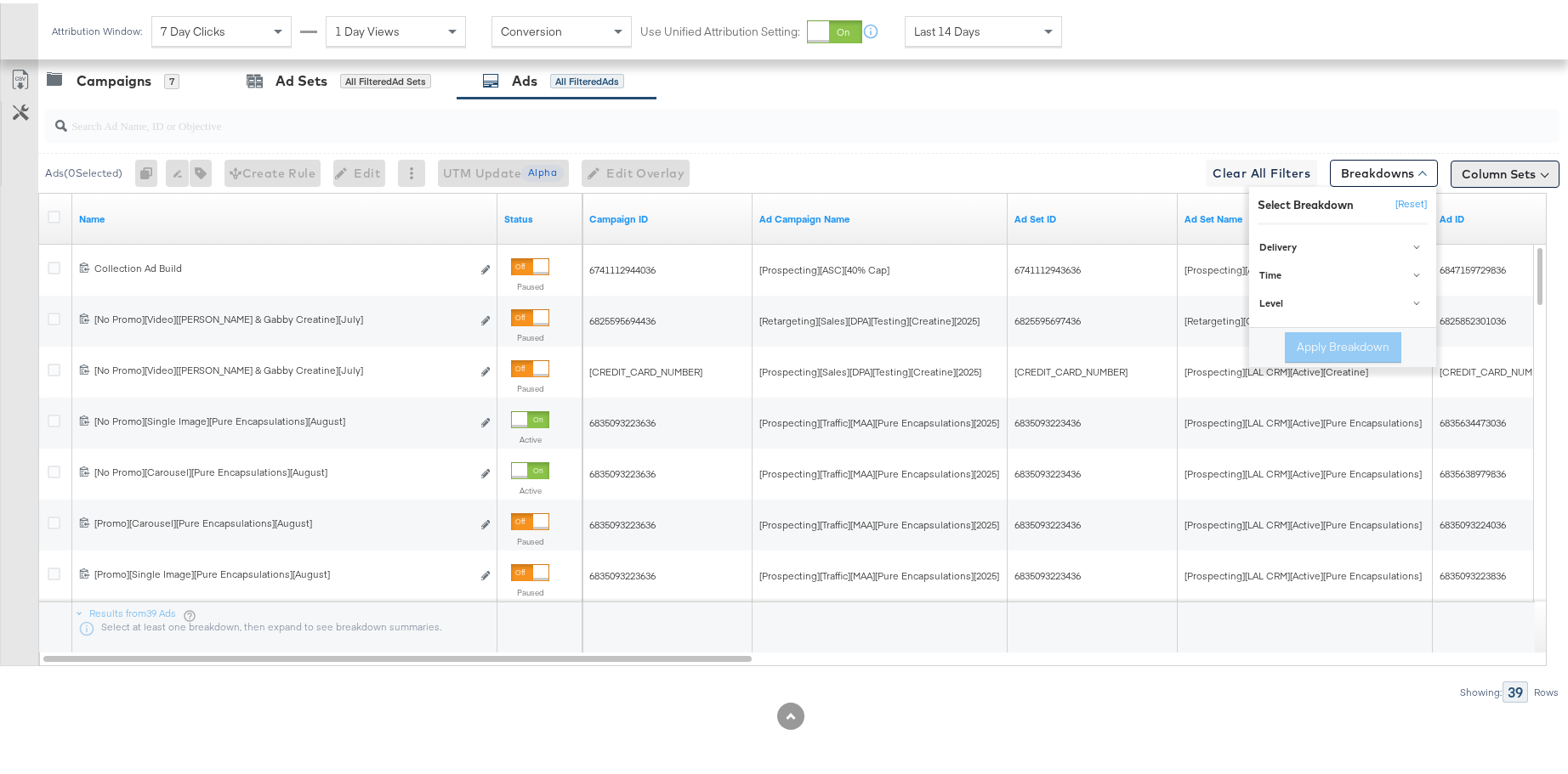
click at [1473, 180] on button "Column Sets" at bounding box center [1505, 170] width 109 height 28
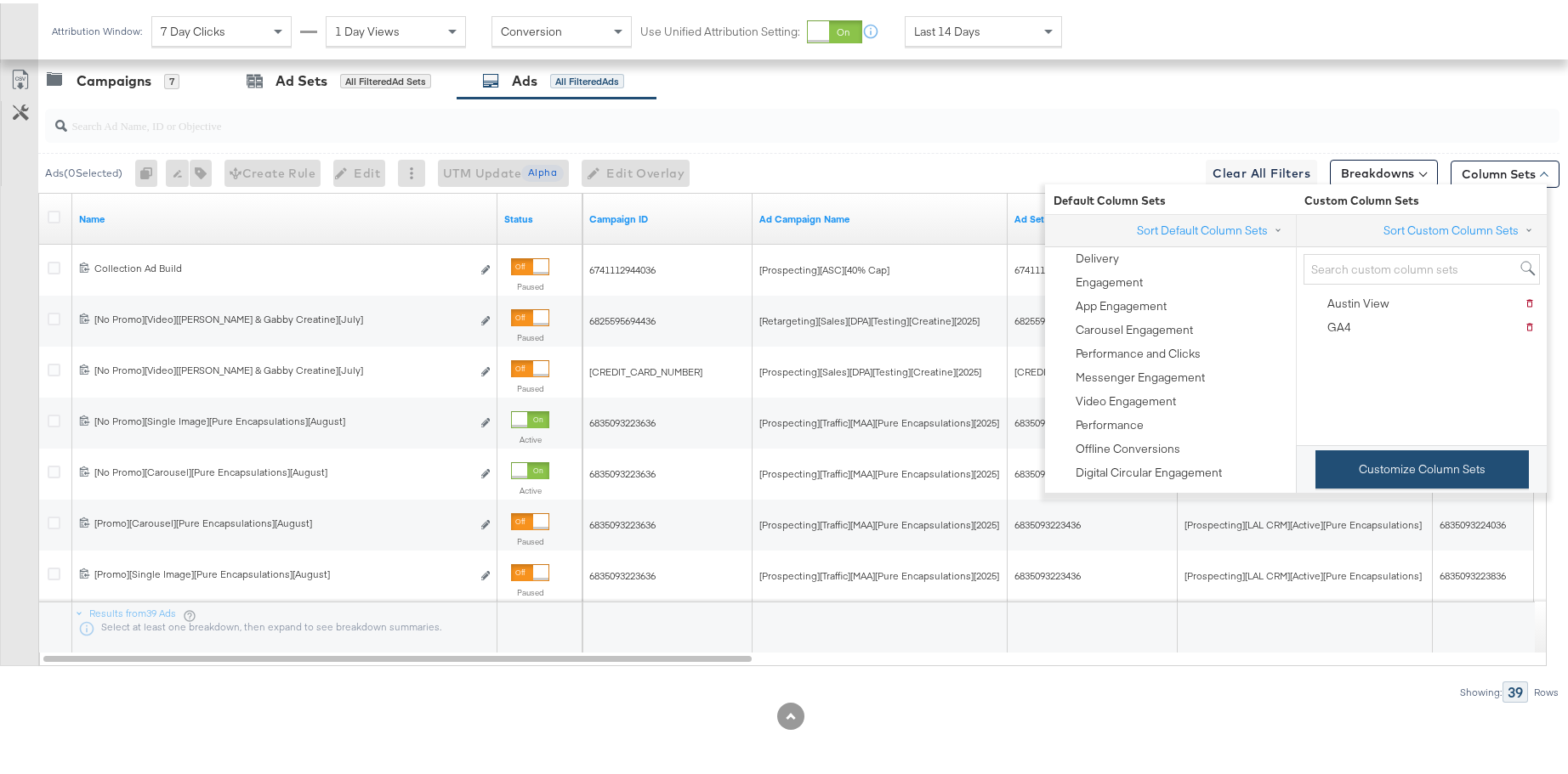
click at [1375, 472] on button "Customize Column Sets" at bounding box center [1421, 466] width 213 height 38
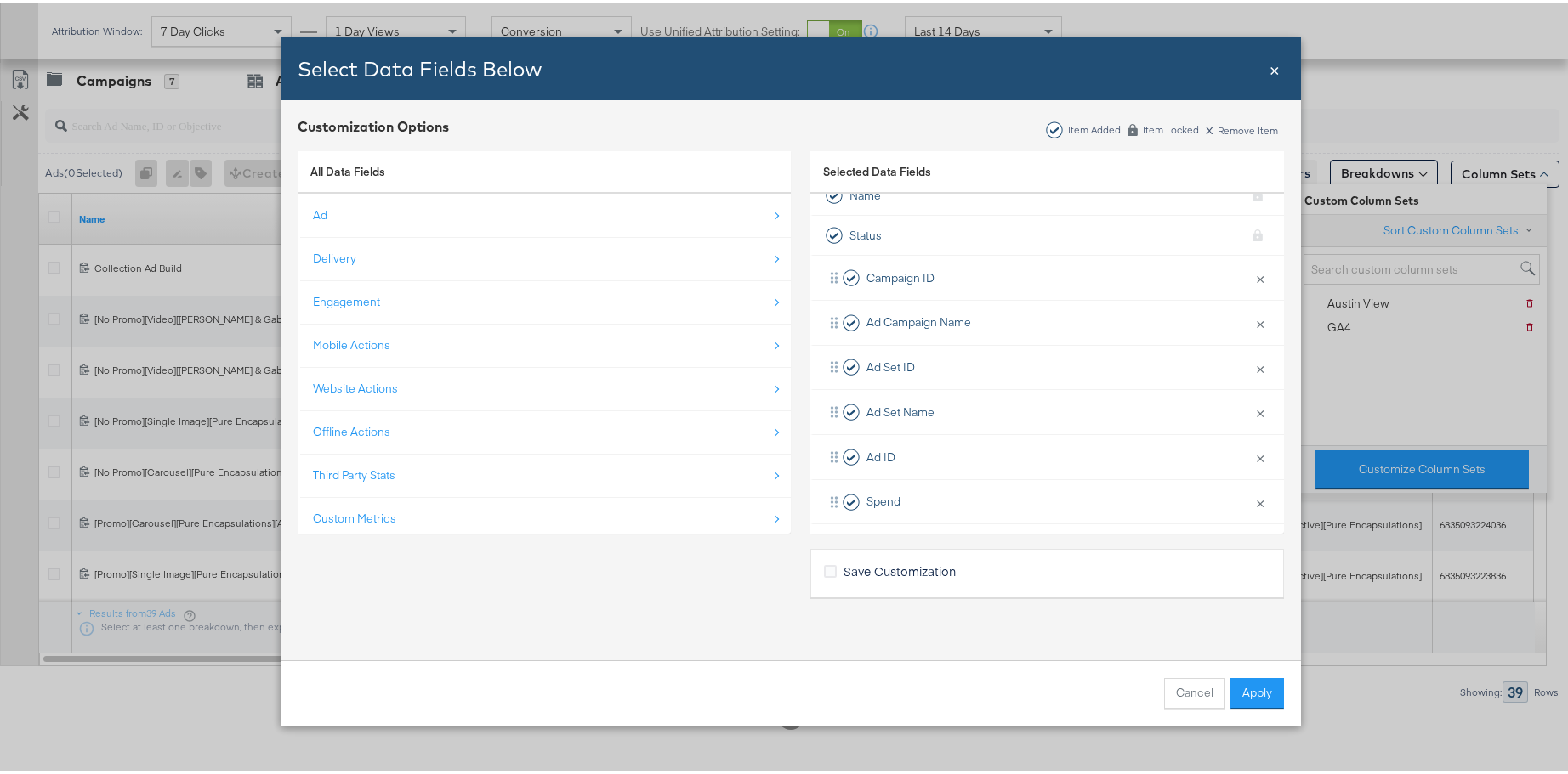
scroll to position [0, 0]
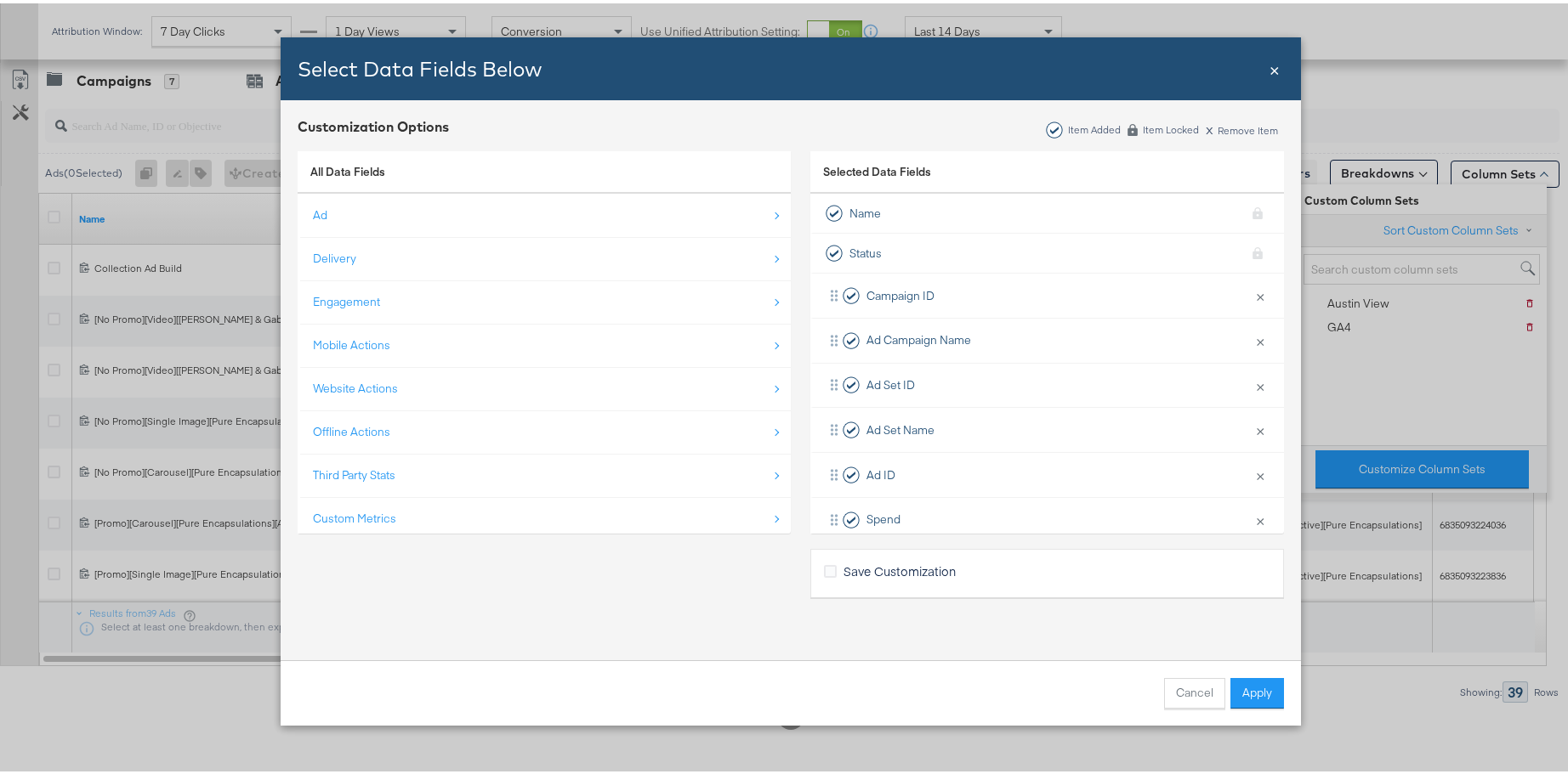
click at [1271, 70] on span "×" at bounding box center [1274, 65] width 10 height 23
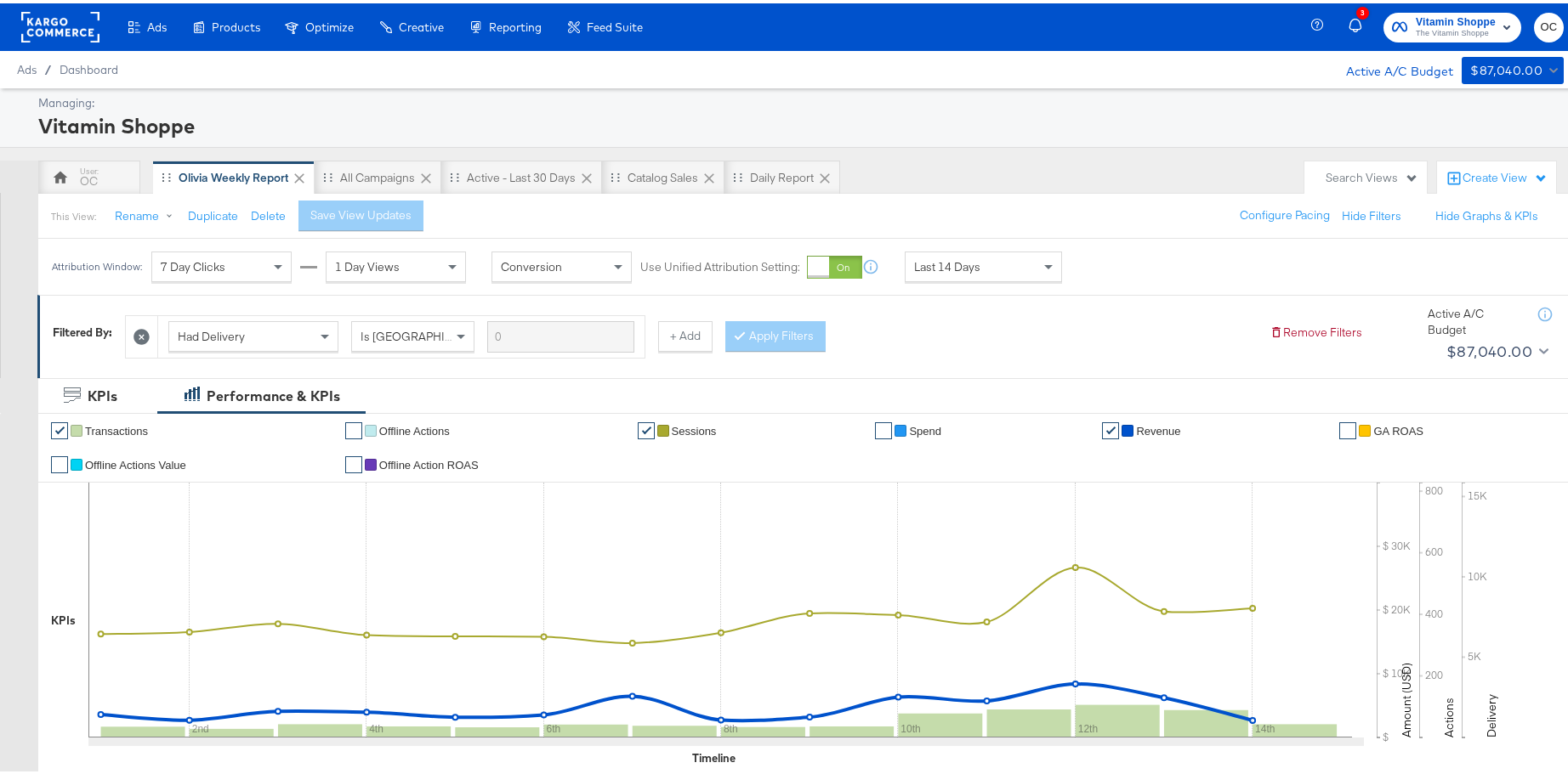
click at [75, 37] on rect at bounding box center [60, 24] width 78 height 30
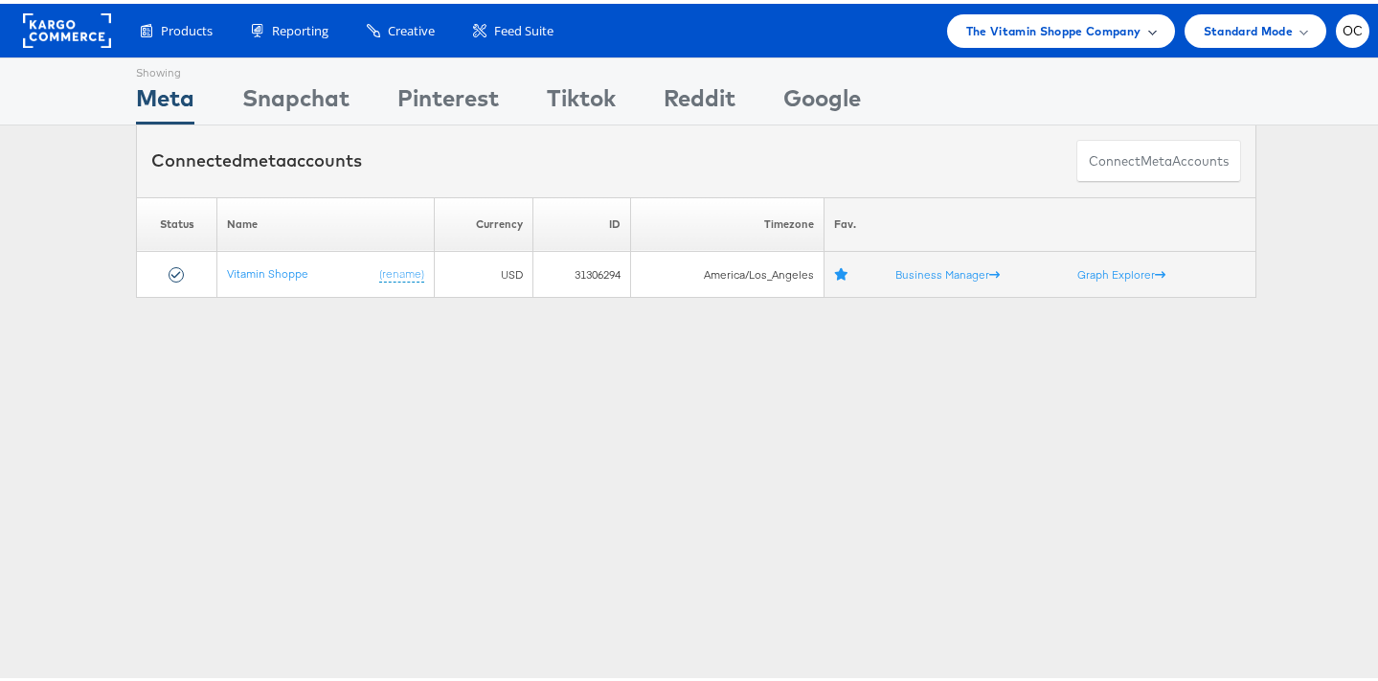
click at [1008, 34] on span "The Vitamin Shoppe Company" at bounding box center [1053, 27] width 175 height 20
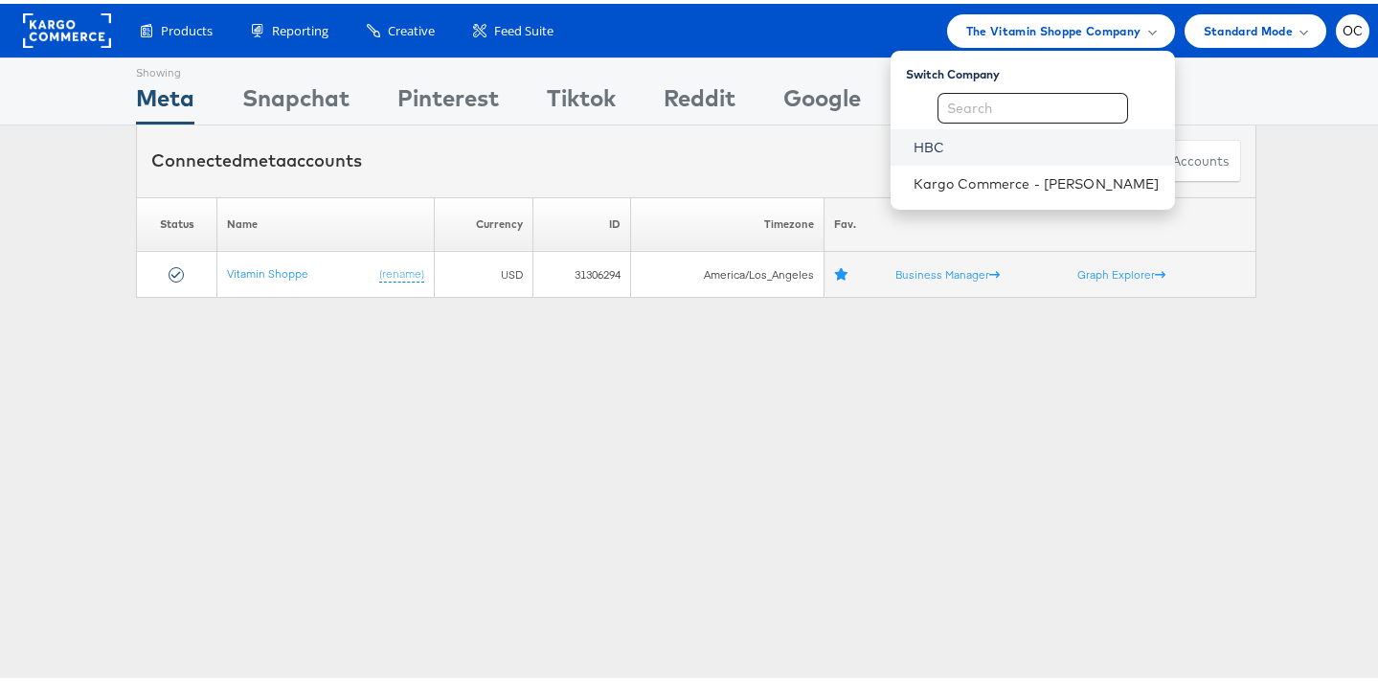
click at [948, 134] on link "HBC" at bounding box center [1037, 143] width 246 height 19
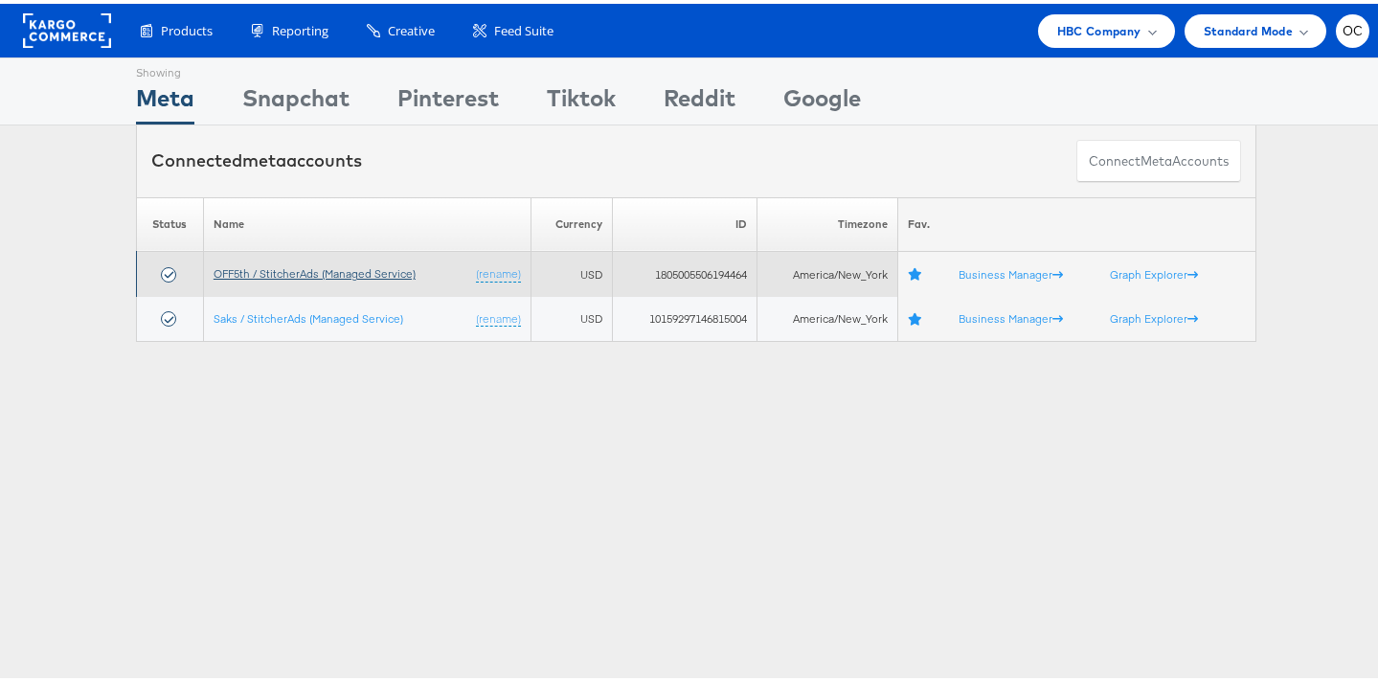
click at [271, 273] on link "OFF5th / StitcherAds (Managed Service)" at bounding box center [315, 269] width 202 height 14
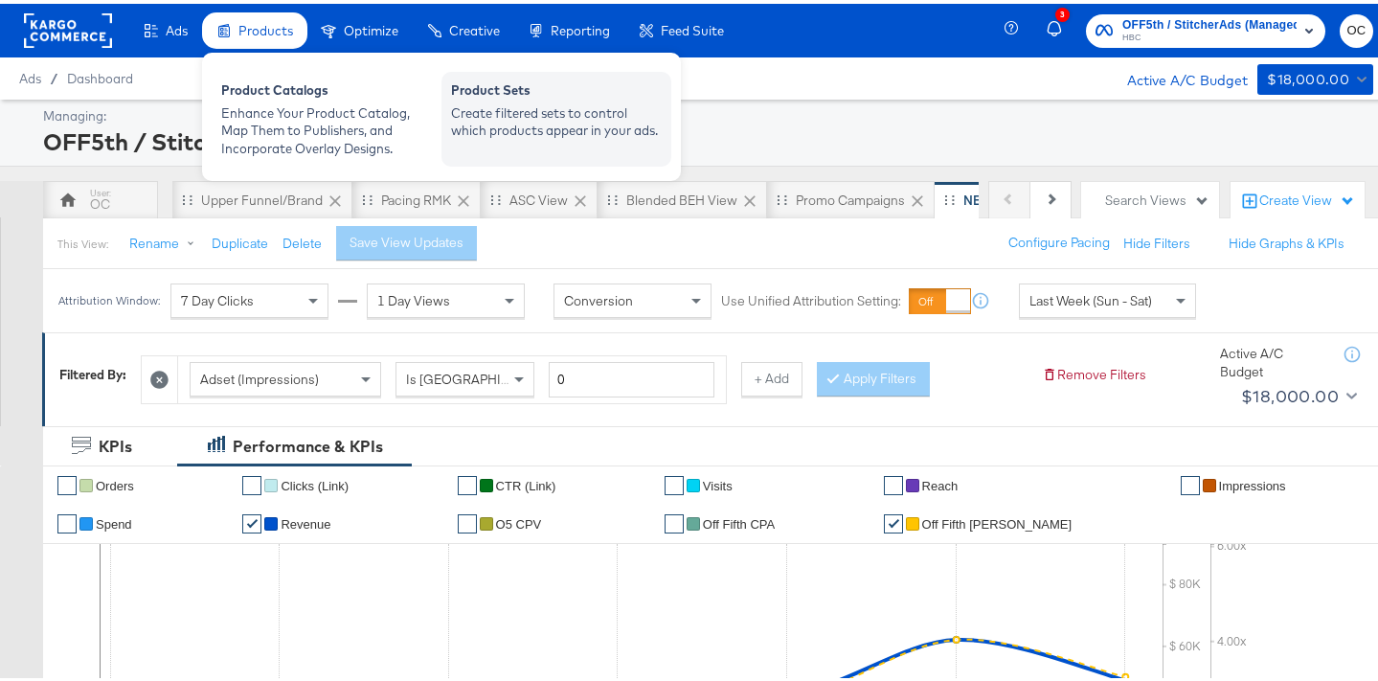
click at [481, 102] on div "Create filtered sets to control which products appear in your ads." at bounding box center [556, 118] width 211 height 35
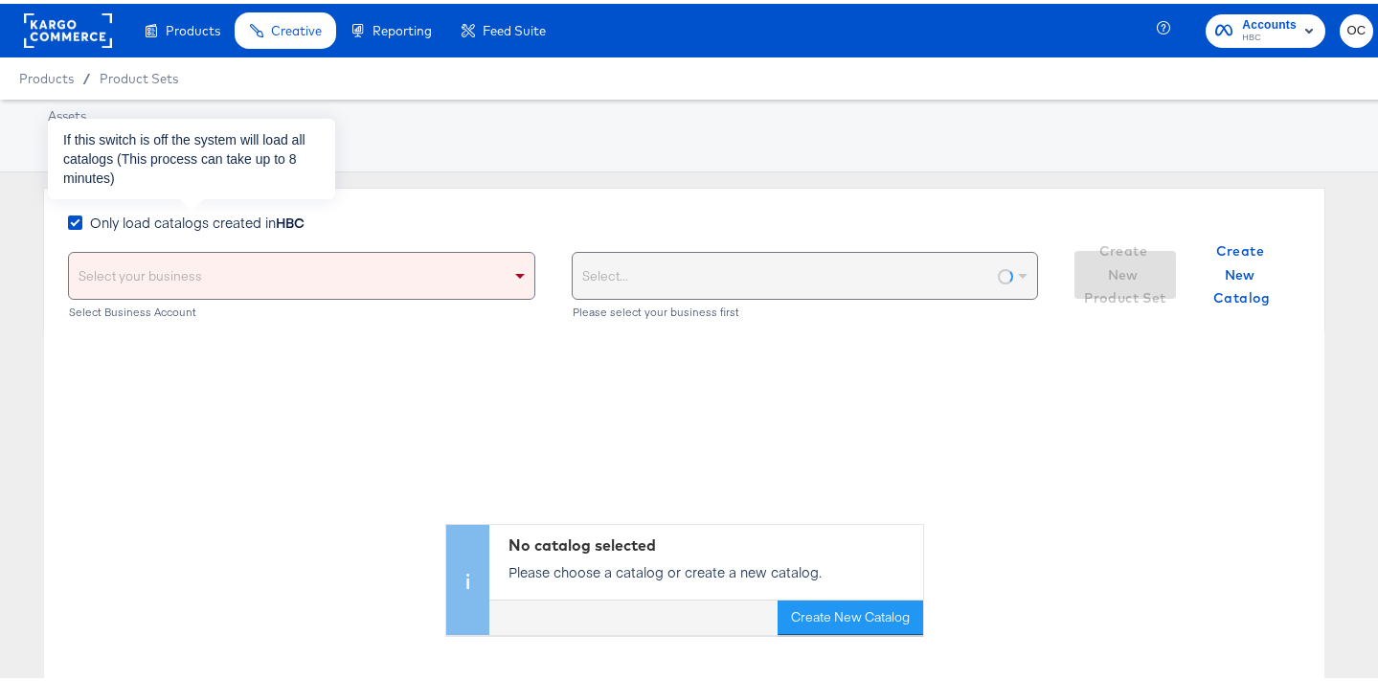
click at [301, 213] on strong "HBC" at bounding box center [290, 218] width 29 height 19
click at [0, 0] on input "Only load catalogs created in HBC" at bounding box center [0, 0] width 0 height 0
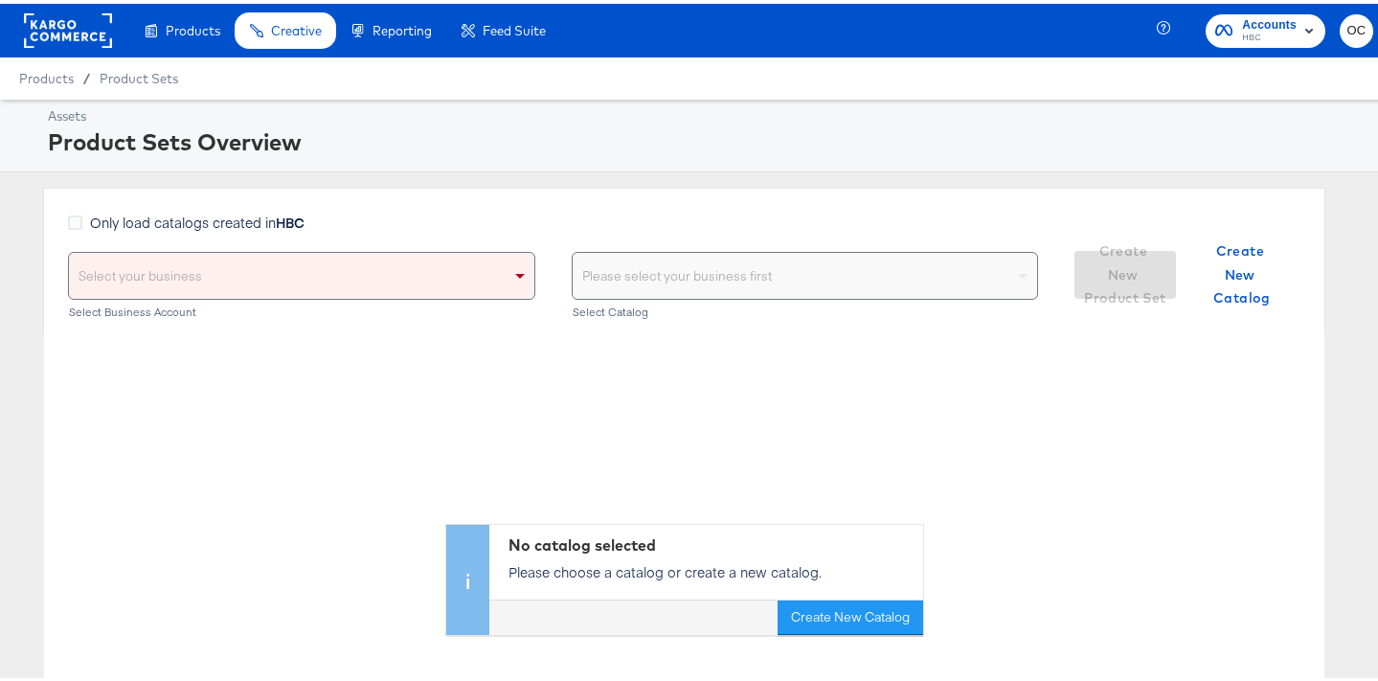
click at [329, 274] on div "Select your business" at bounding box center [301, 272] width 465 height 46
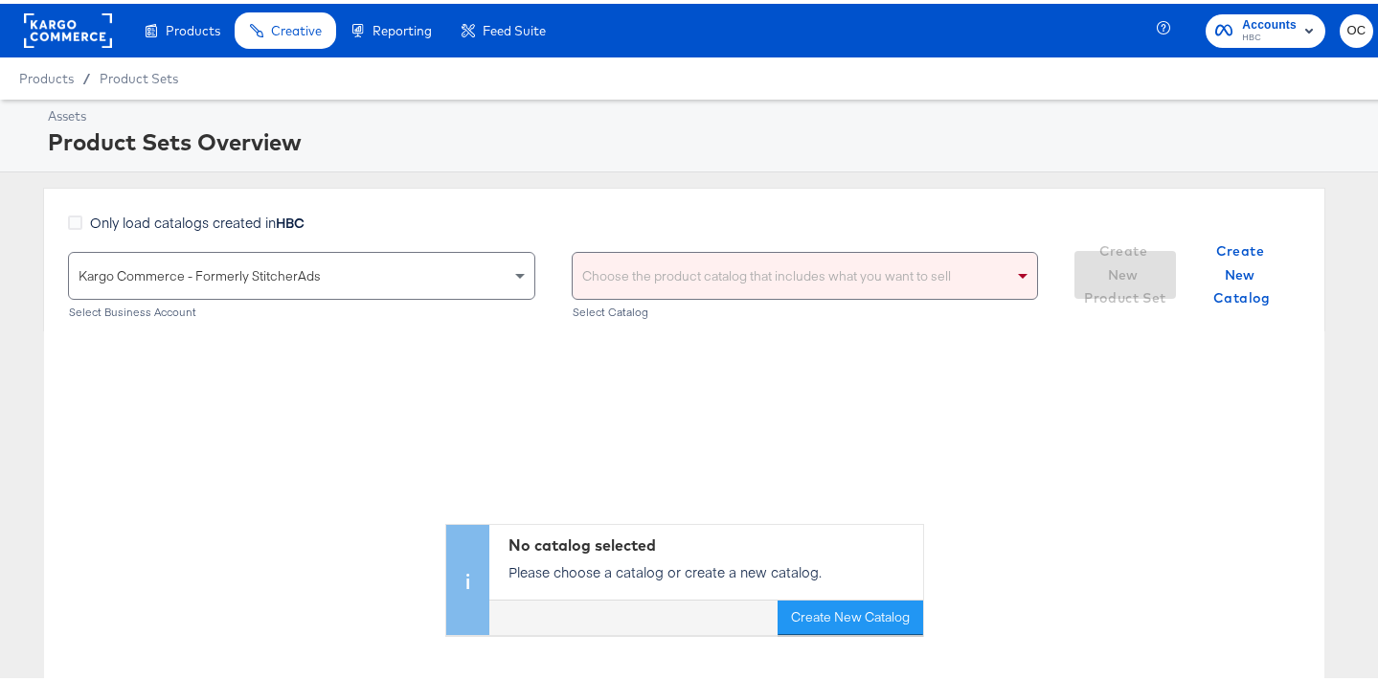
click at [750, 296] on div "Choose the product catalog that includes what you want to sell Select Catalog" at bounding box center [805, 281] width 467 height 67
click at [729, 282] on div "Choose the product catalog that includes what you want to sell" at bounding box center [805, 272] width 465 height 46
type input "versa"
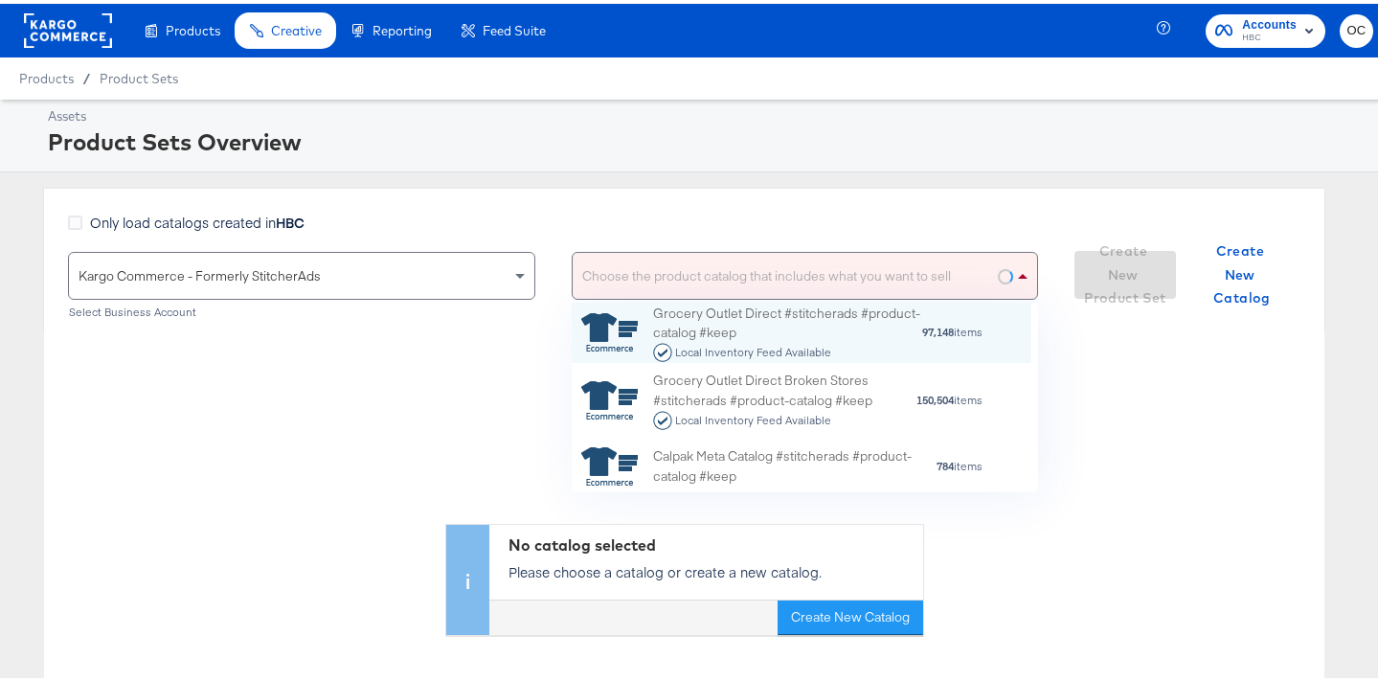
click at [636, 277] on div "Choose the product catalog that includes what you want to sell" at bounding box center [805, 272] width 465 height 46
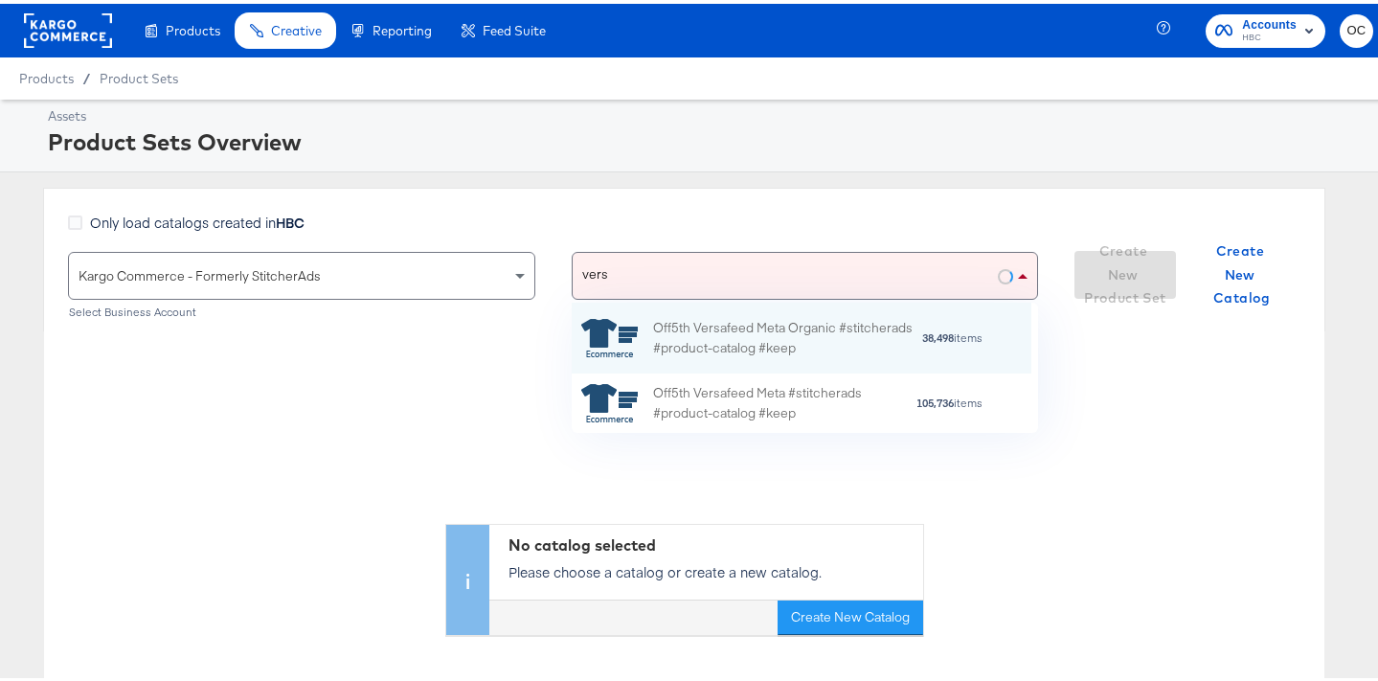
scroll to position [14, 15]
type input "versa"
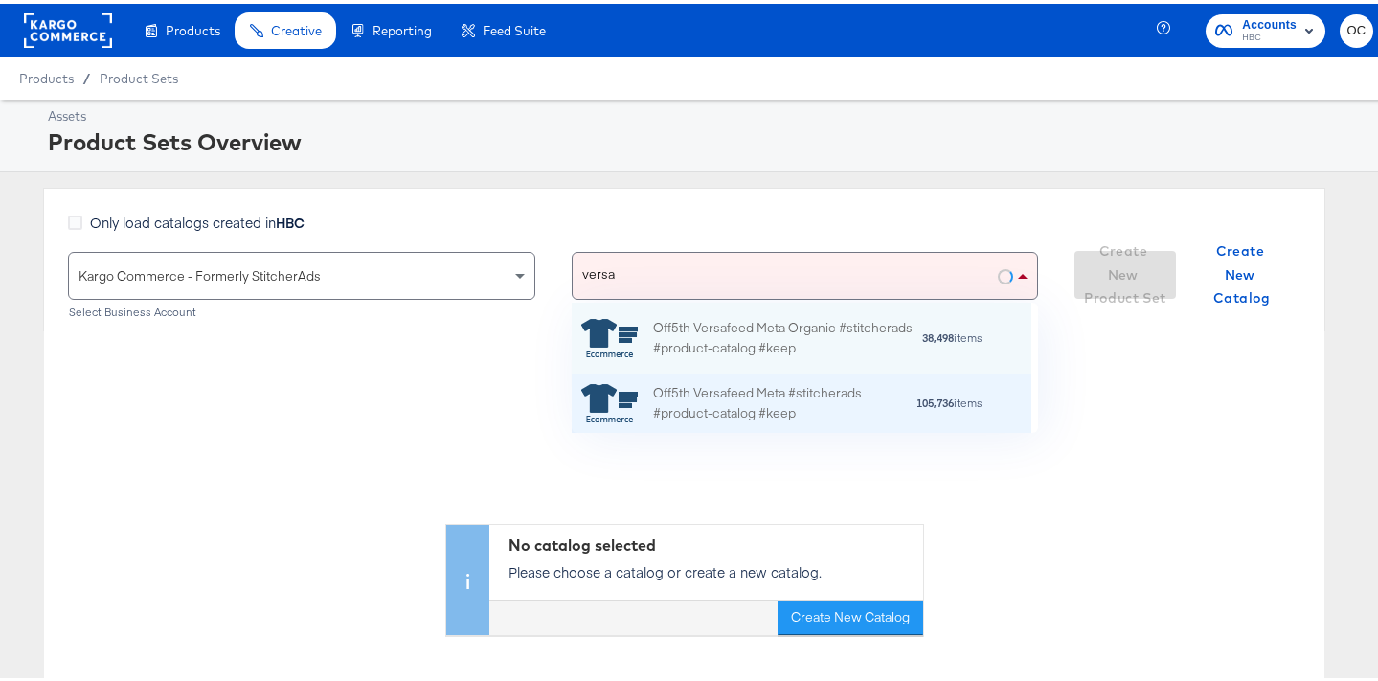
click at [793, 395] on div "Off5th Versafeed Meta #stitcherads #product-catalog #keep" at bounding box center [784, 399] width 262 height 40
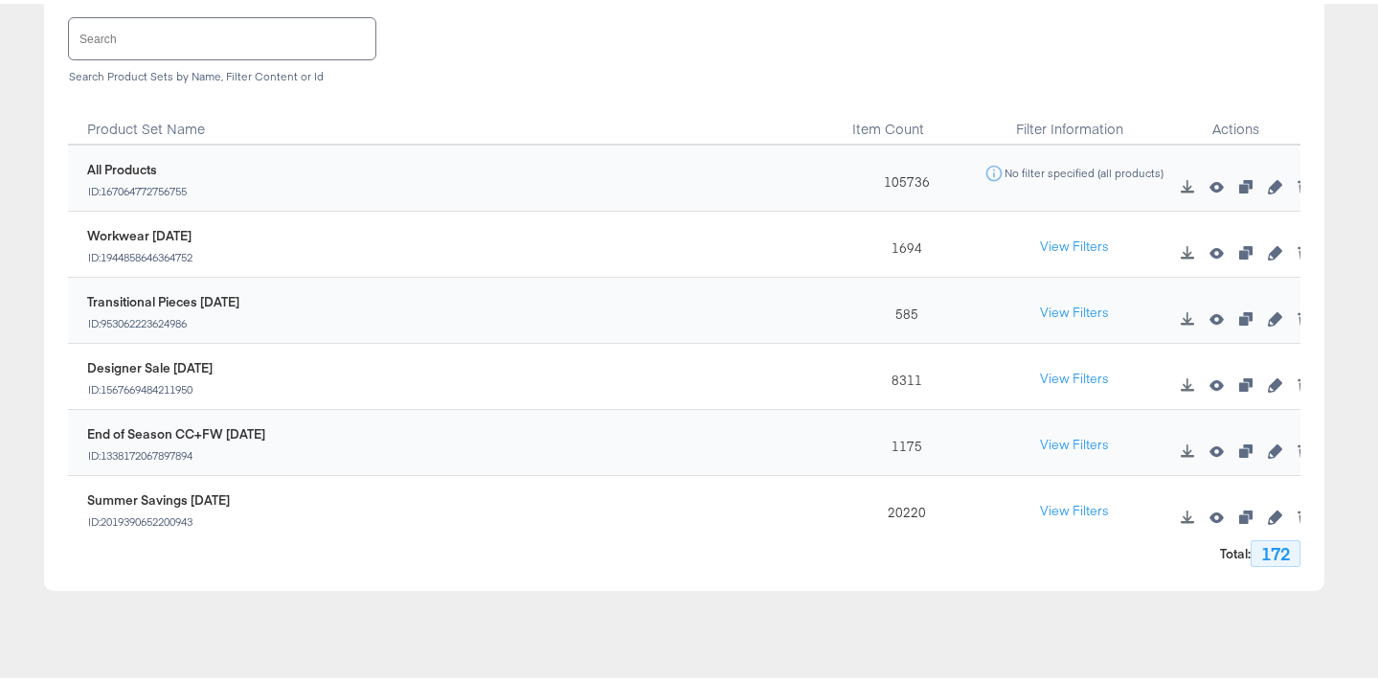
scroll to position [219, 0]
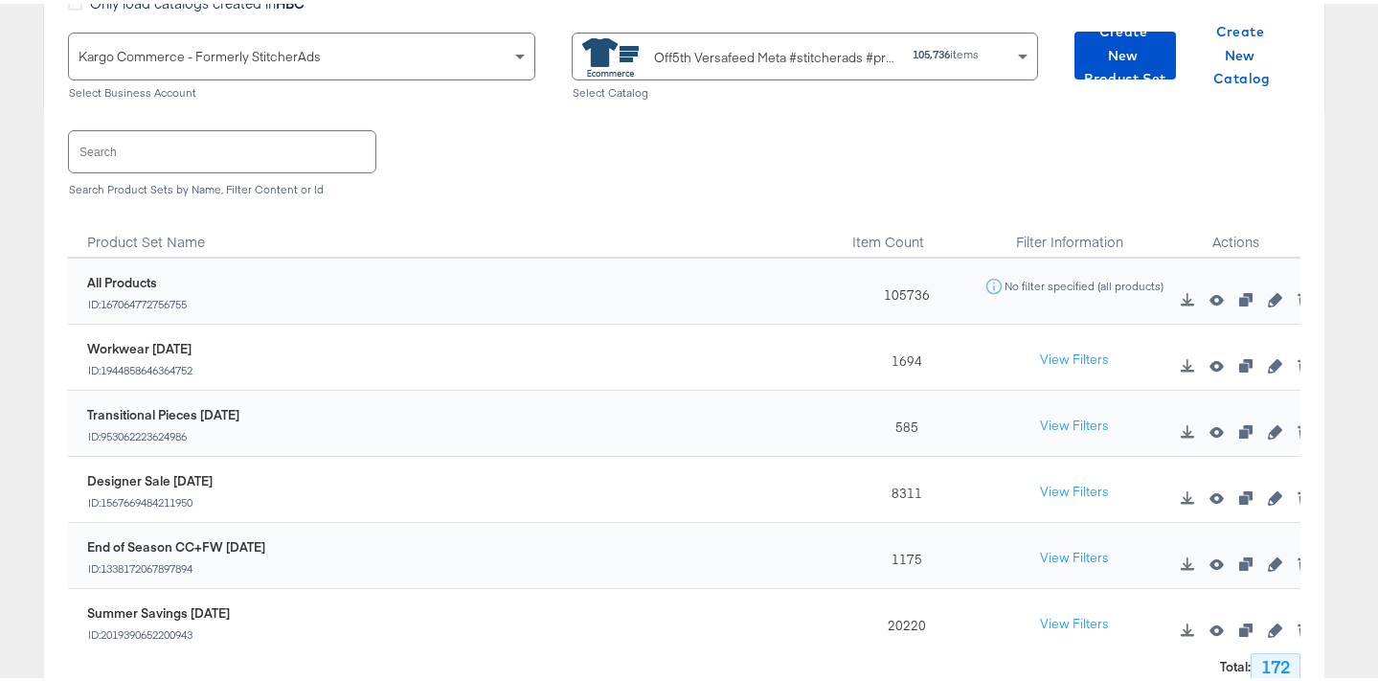
click at [123, 137] on input "text" at bounding box center [222, 147] width 306 height 41
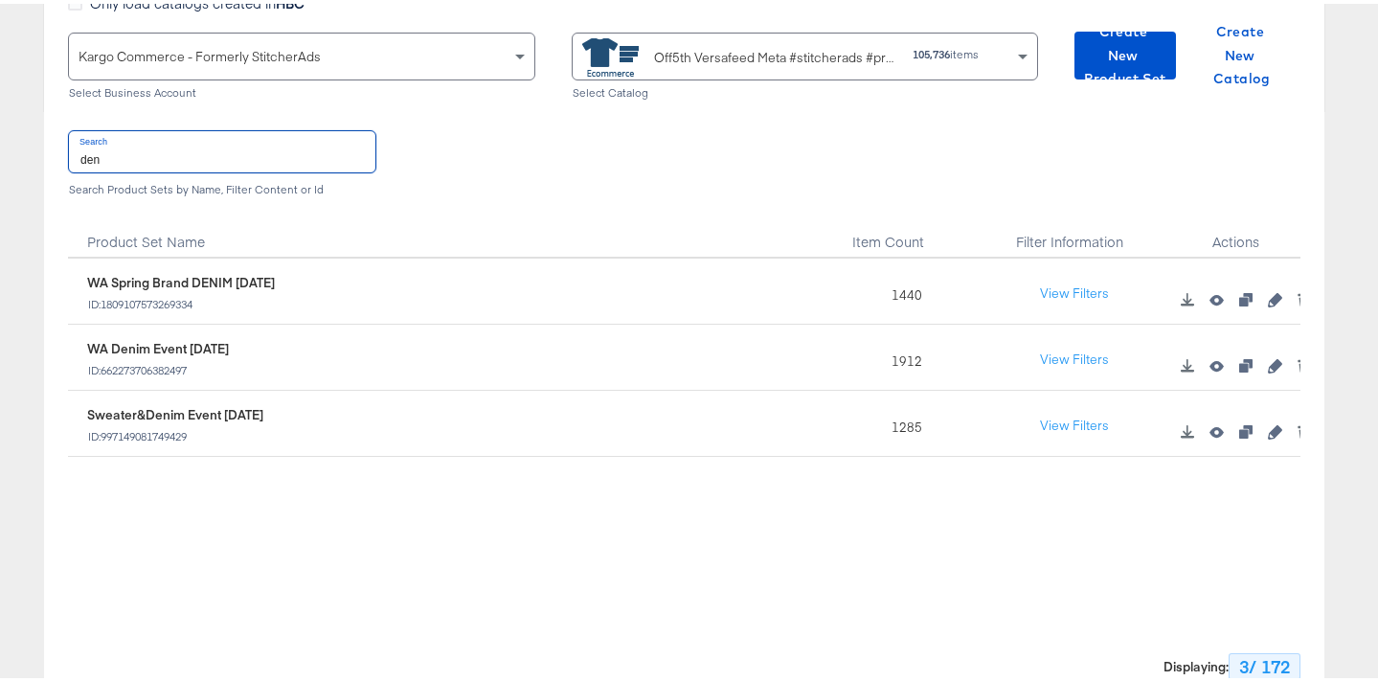
type input "den"
click at [1268, 367] on icon "button" at bounding box center [1274, 361] width 13 height 13
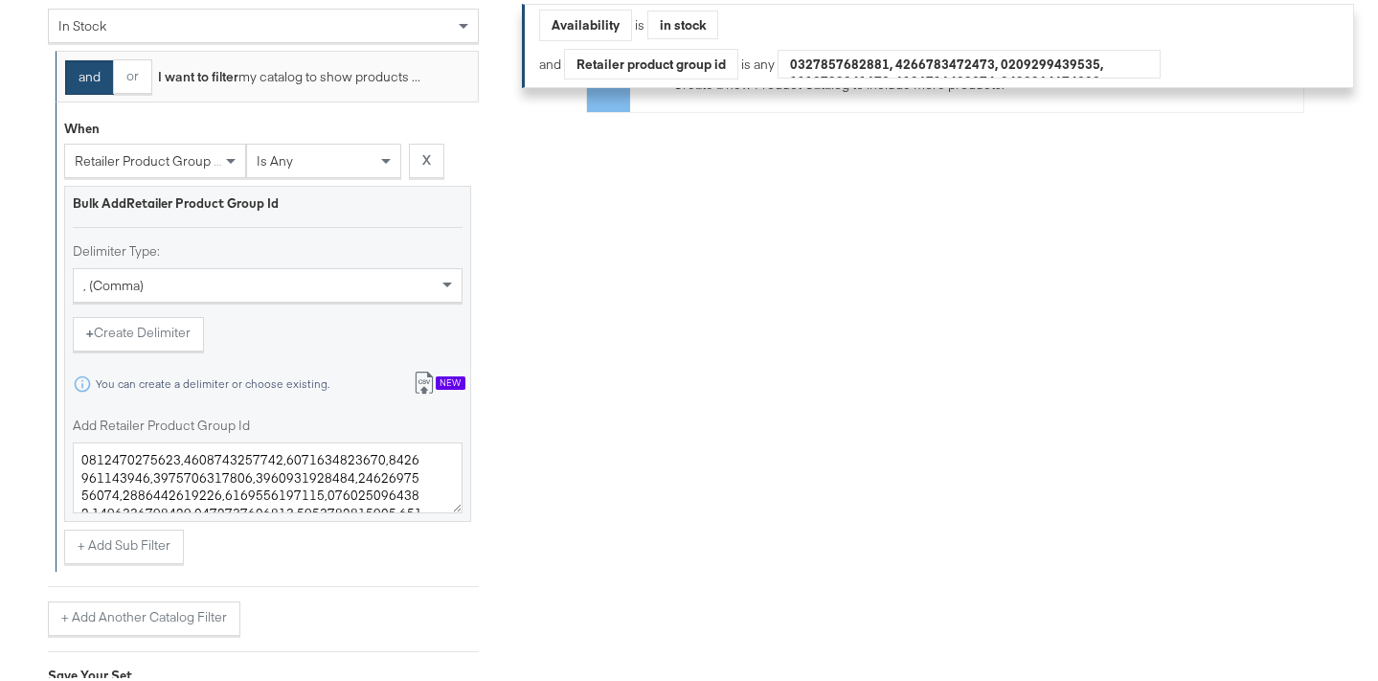
scroll to position [751, 0]
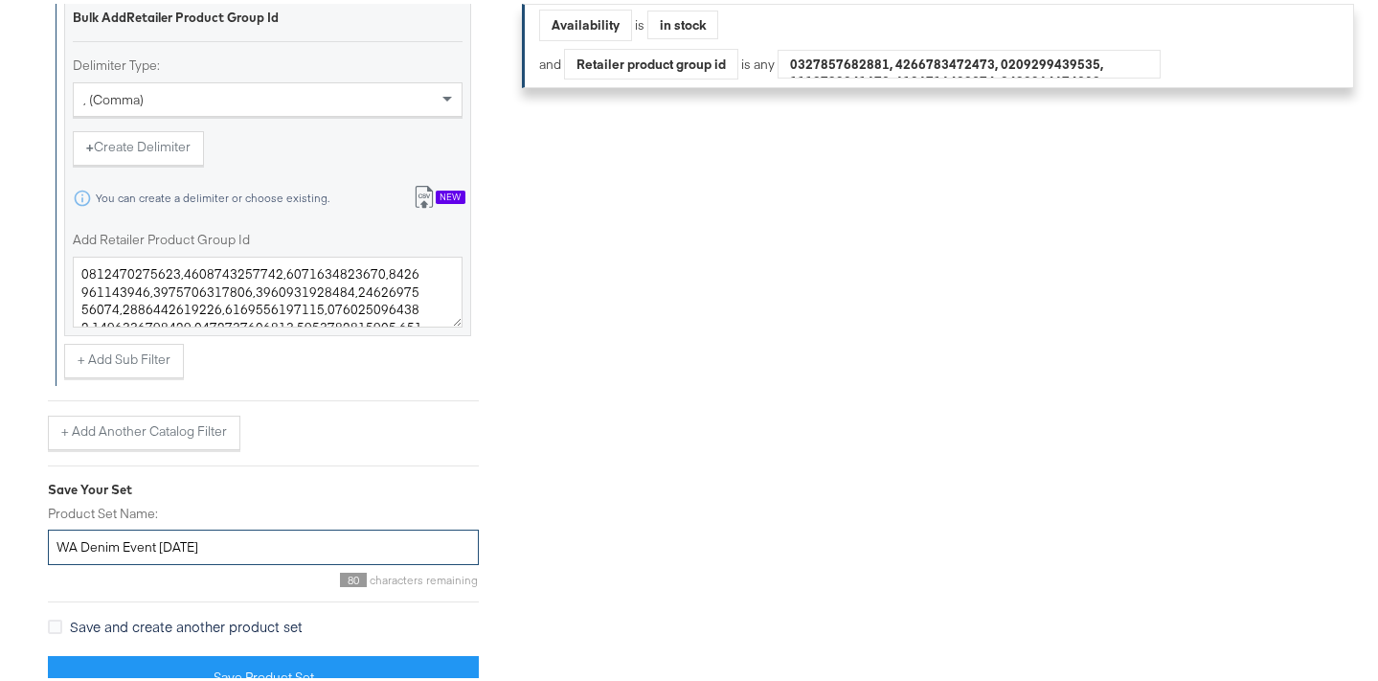
click at [76, 545] on input "WA Denim Event [DATE]" at bounding box center [263, 543] width 431 height 35
drag, startPoint x: 209, startPoint y: 544, endPoint x: 184, endPoint y: 546, distance: 25.0
click at [184, 546] on input "WA/MS Denim Event [DATE]" at bounding box center [263, 543] width 431 height 35
type input "WA/MS Denim Event [DATE]"
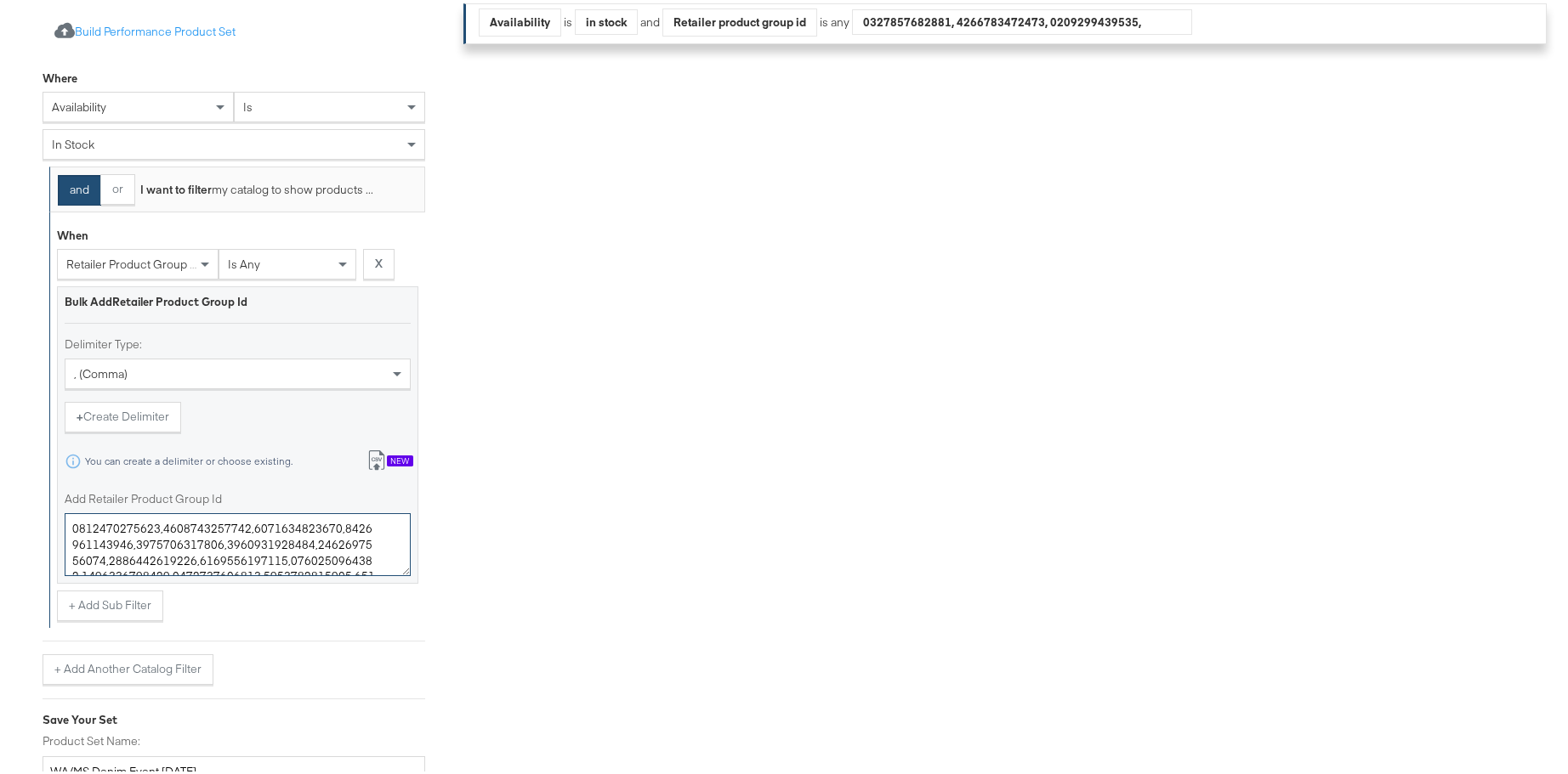
click at [275, 545] on textarea "Add Retailer Product Group Id" at bounding box center [238, 541] width 346 height 63
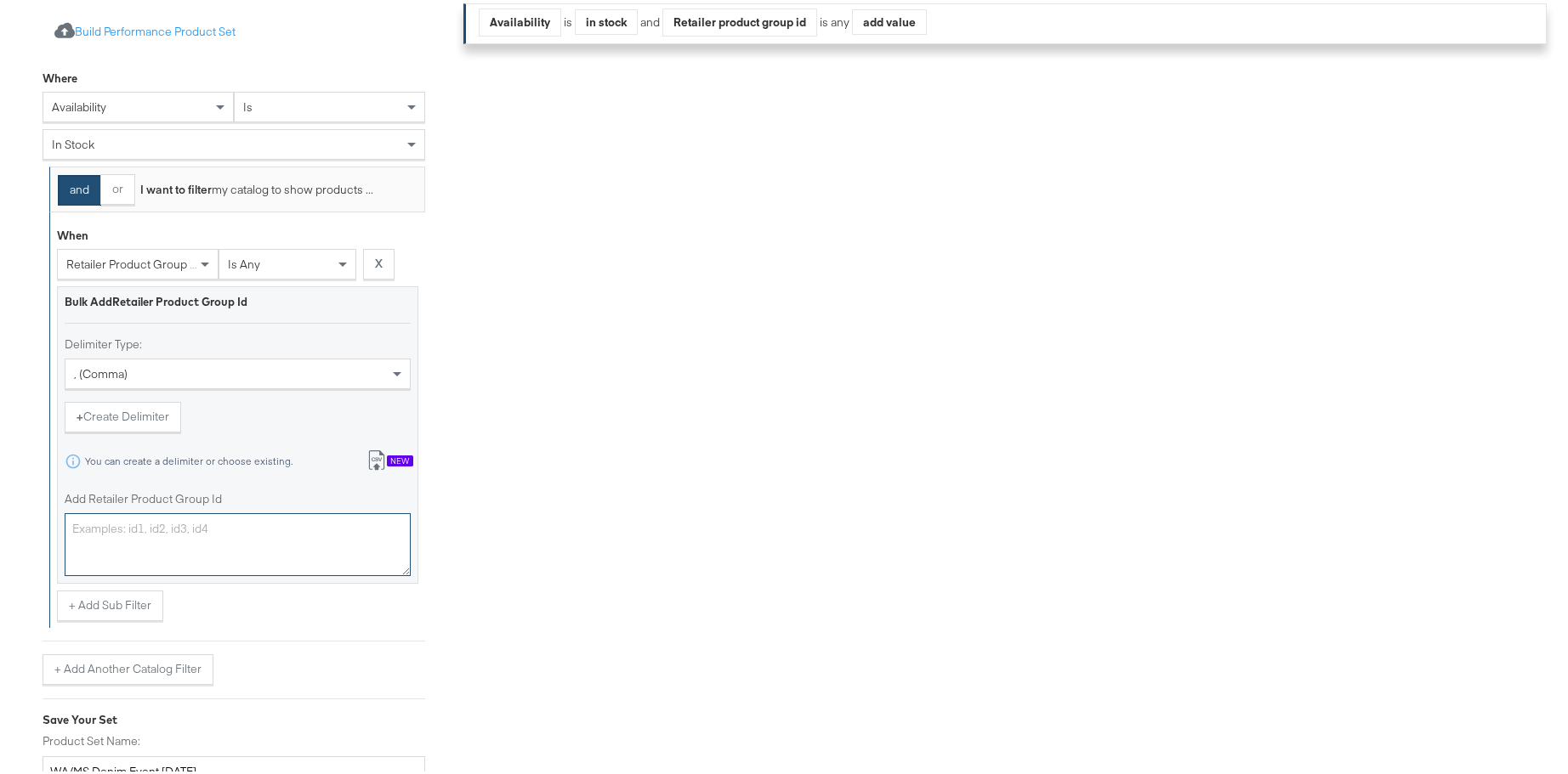
paste textarea "0400023064109,0400022628519,0400022427492,0400022616368,0400019434673,040002271…"
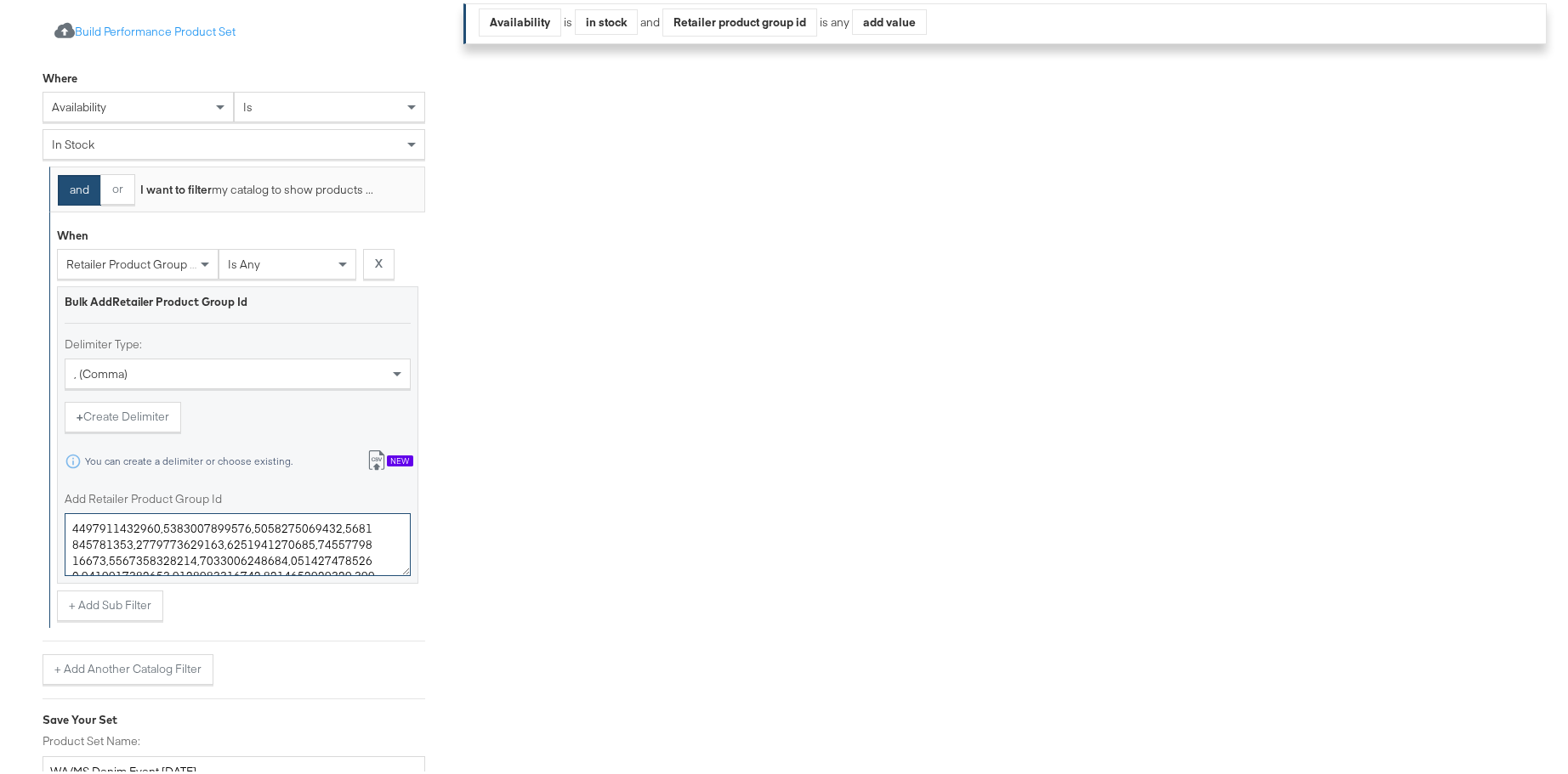
scroll to position [2928, 0]
type textarea "0400023064109,0400022628519,0400022427492,0400022616368,0400019434673,040002271…"
click at [525, 431] on div "Filters Applied Unable to retrieve a product count. Clear Filters Availability …" at bounding box center [1011, 301] width 1096 height 959
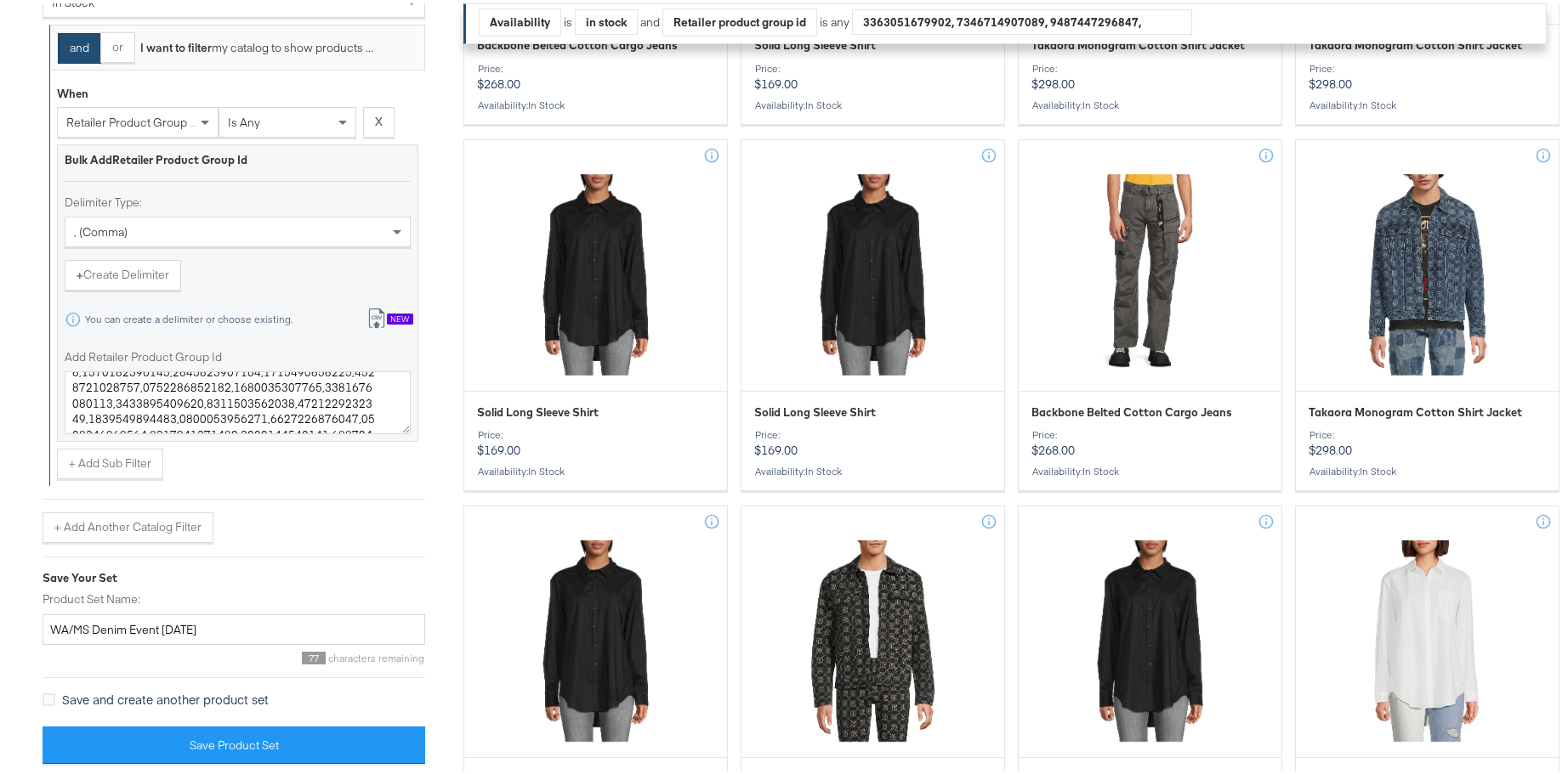
scroll to position [681, 0]
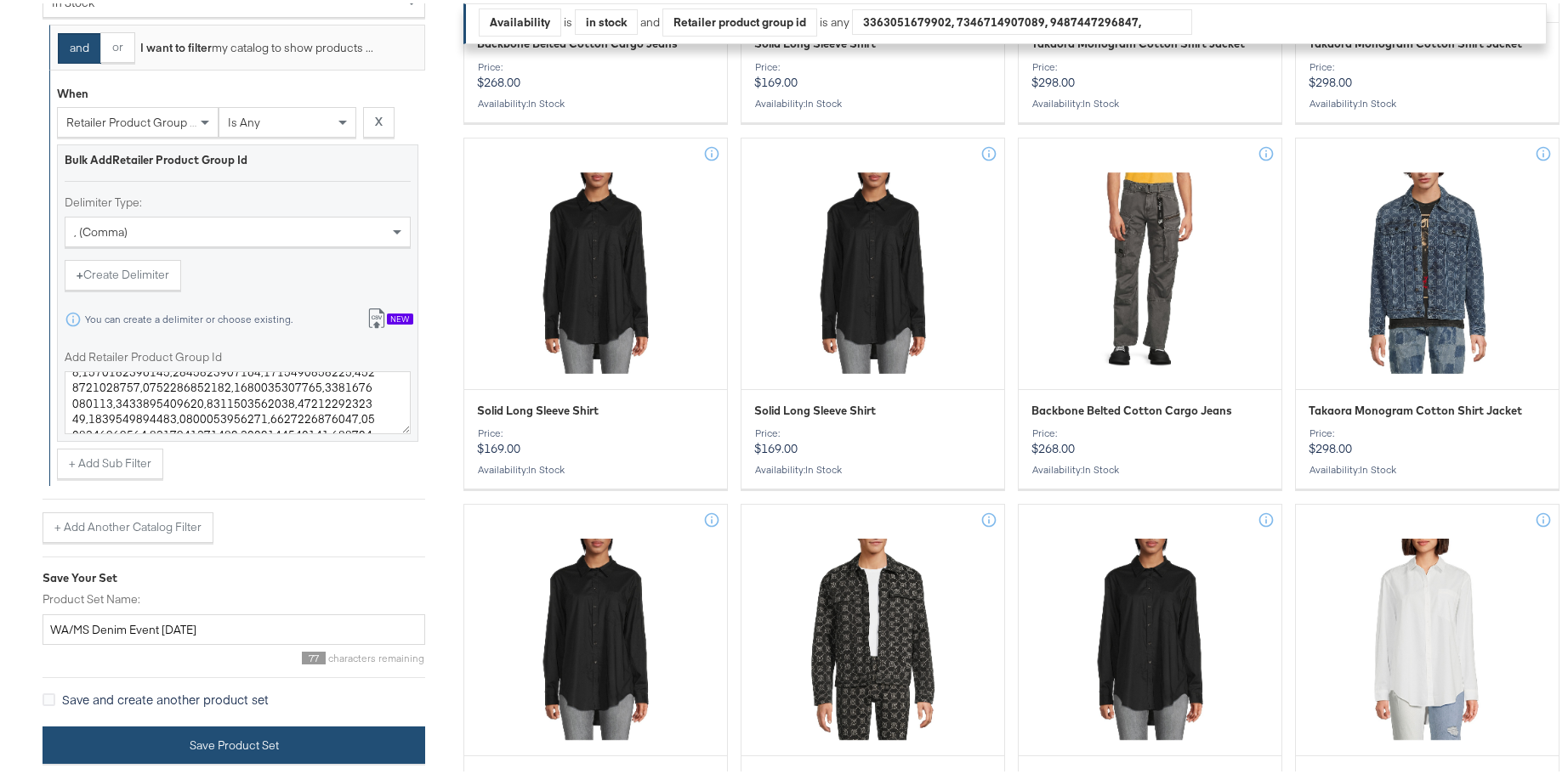
click at [350, 604] on button "Save Product Set" at bounding box center [234, 742] width 383 height 38
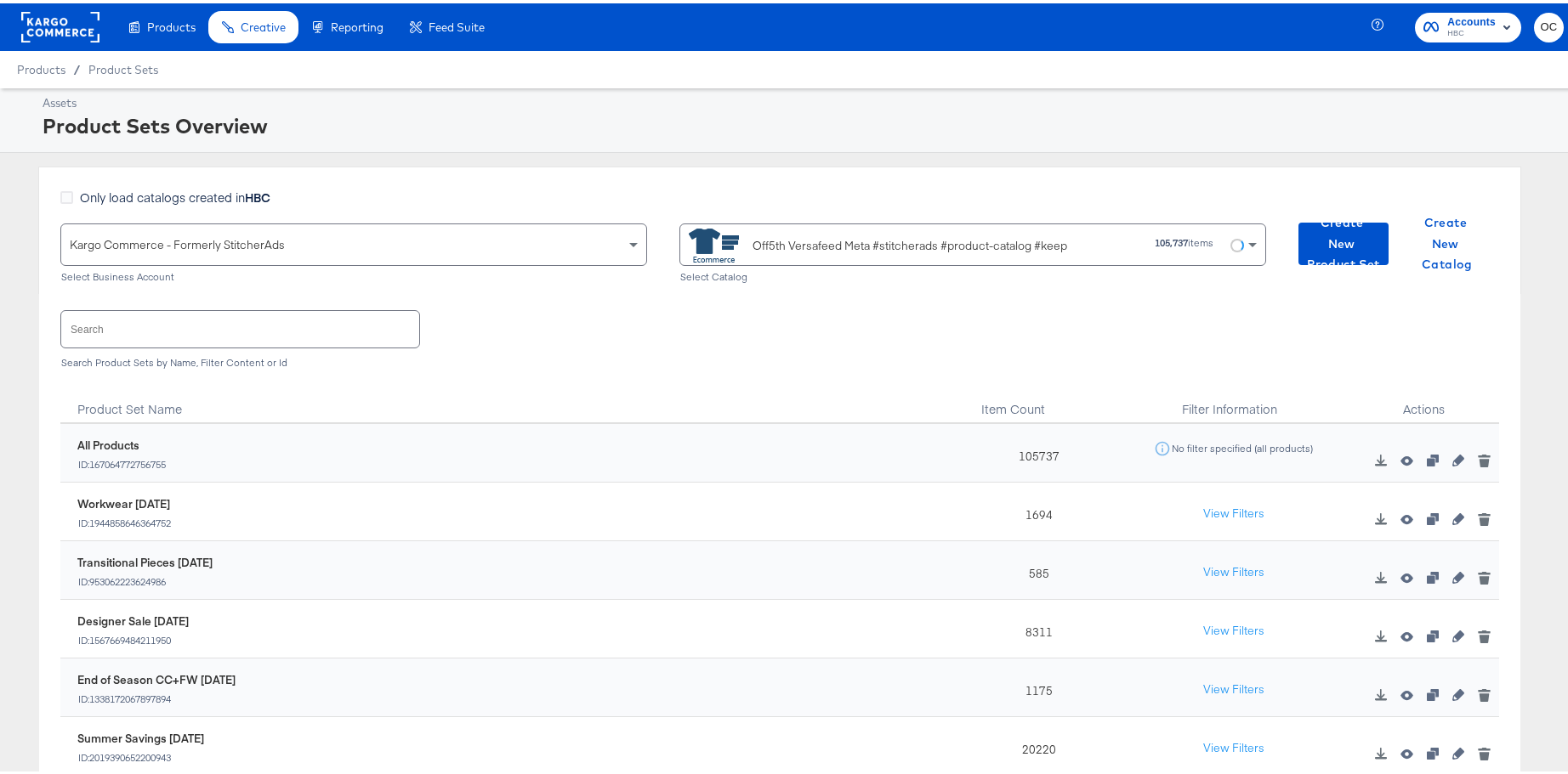
click at [244, 334] on input "text" at bounding box center [240, 326] width 358 height 36
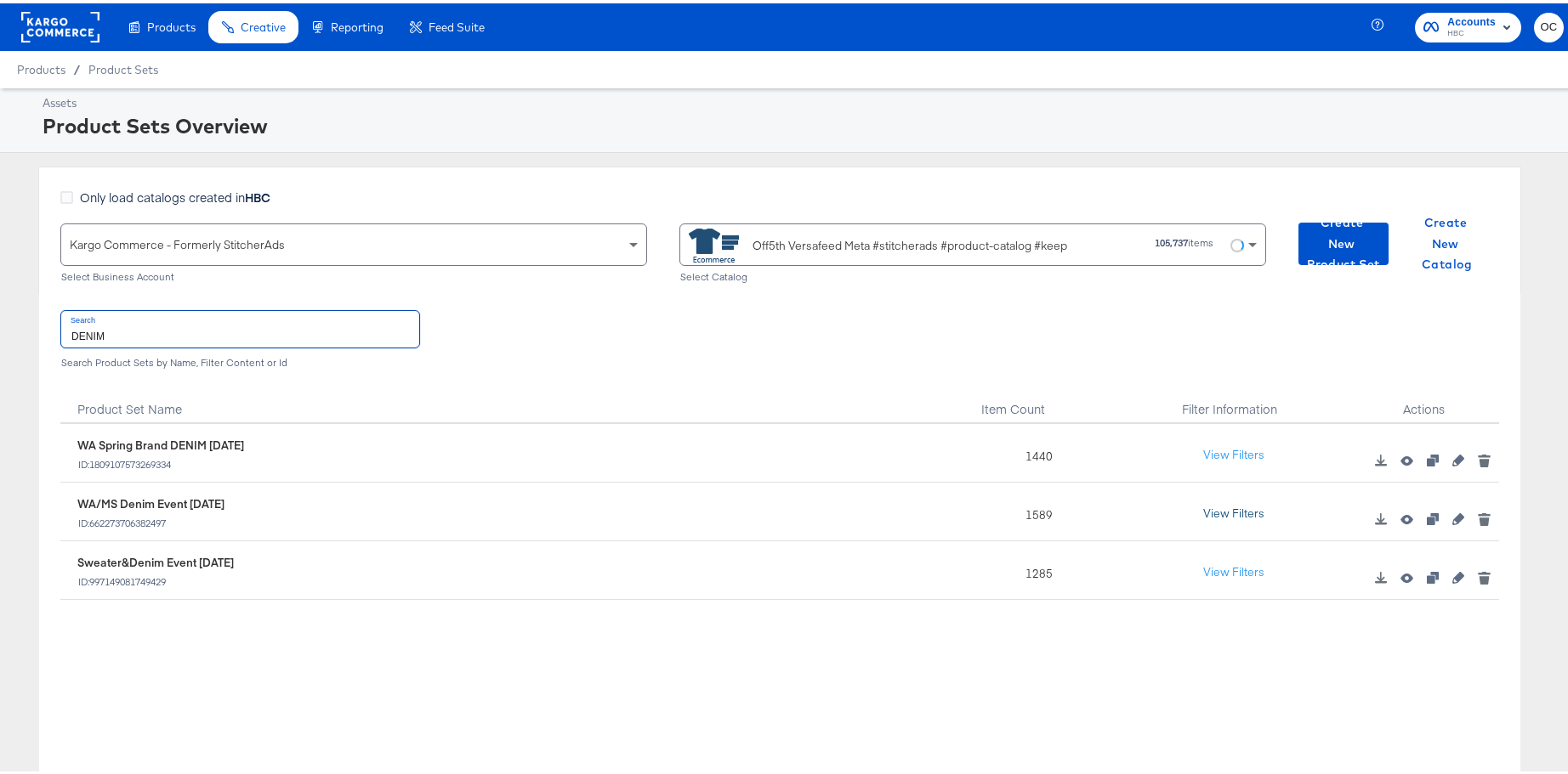
type input "DENIM"
click at [1220, 513] on button "View Filters" at bounding box center [1234, 510] width 85 height 30
